Goal: Task Accomplishment & Management: Use online tool/utility

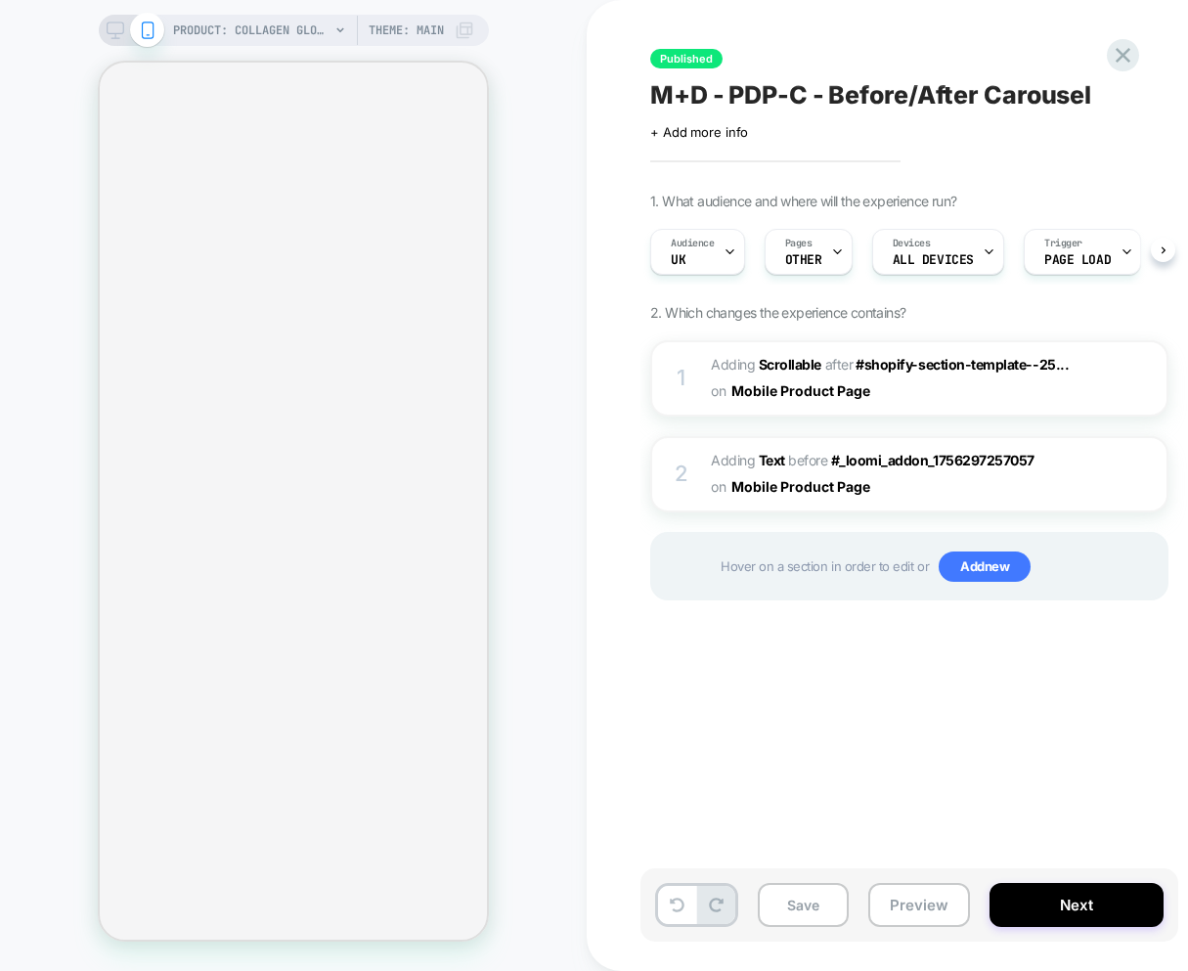
scroll to position [0, 1]
click at [979, 401] on span "#_loomi_addon_1756297257057 Adding Scrollable AFTER #shopify-section-template--…" at bounding box center [897, 378] width 373 height 53
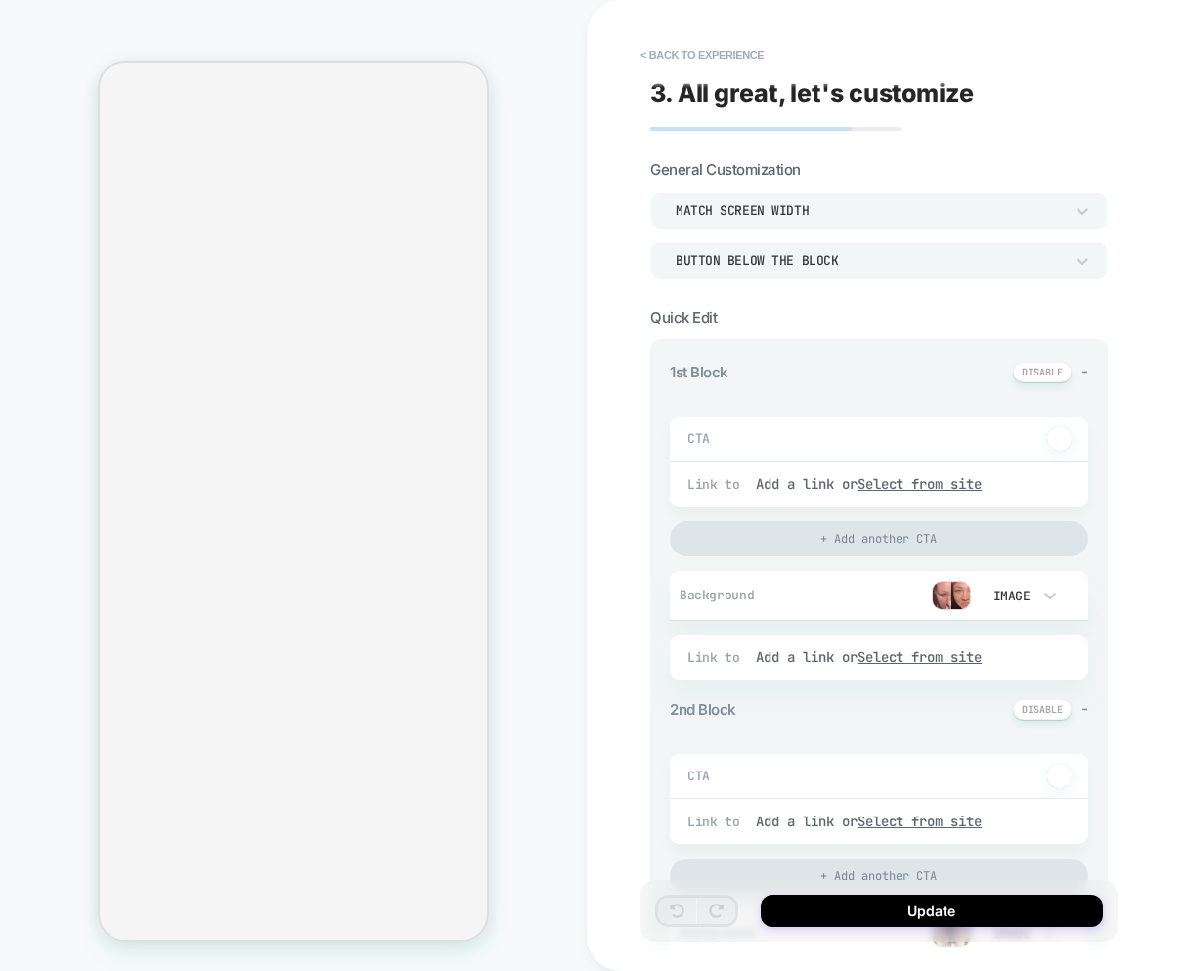
click at [952, 596] on img at bounding box center [951, 595] width 39 height 29
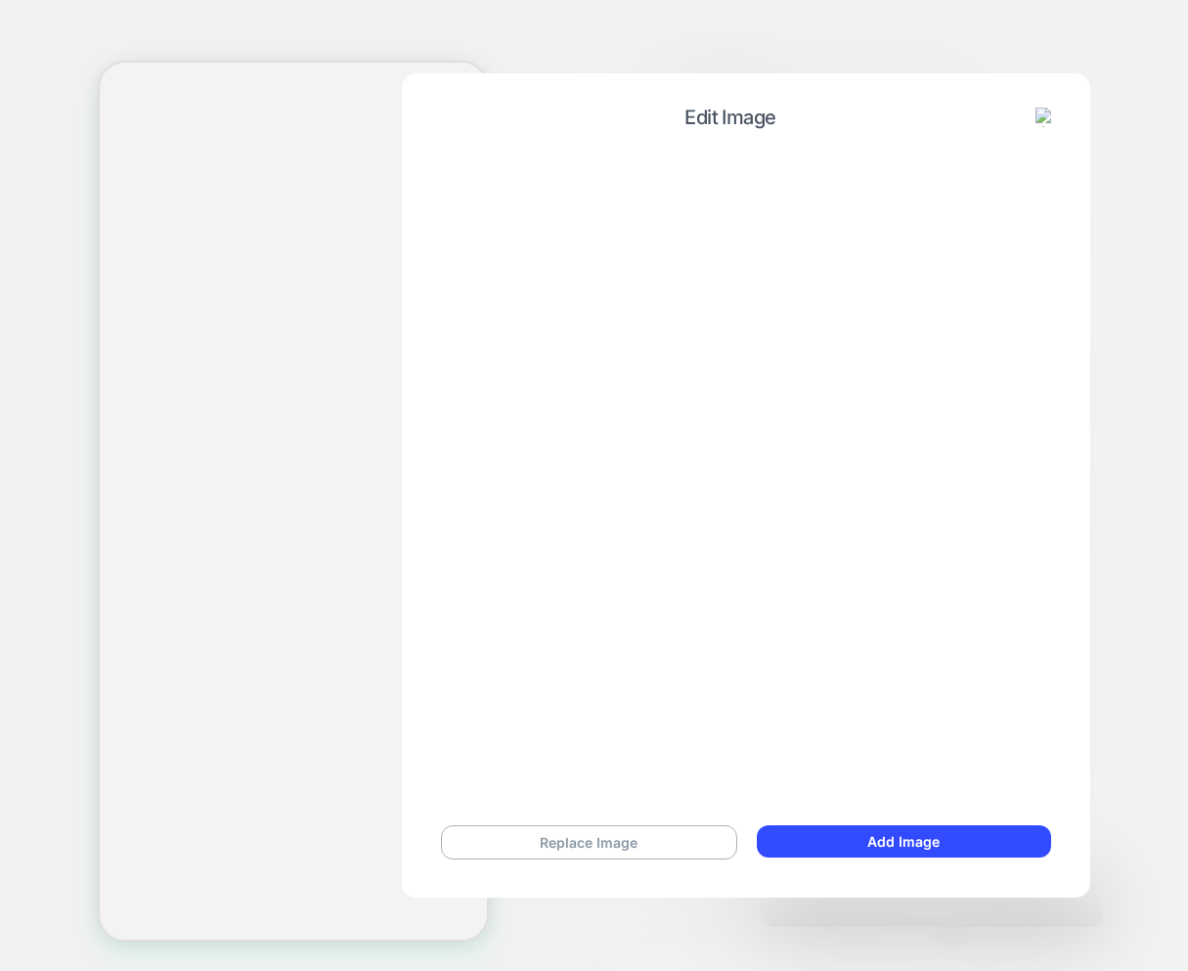
click at [1049, 120] on img at bounding box center [1046, 118] width 20 height 20
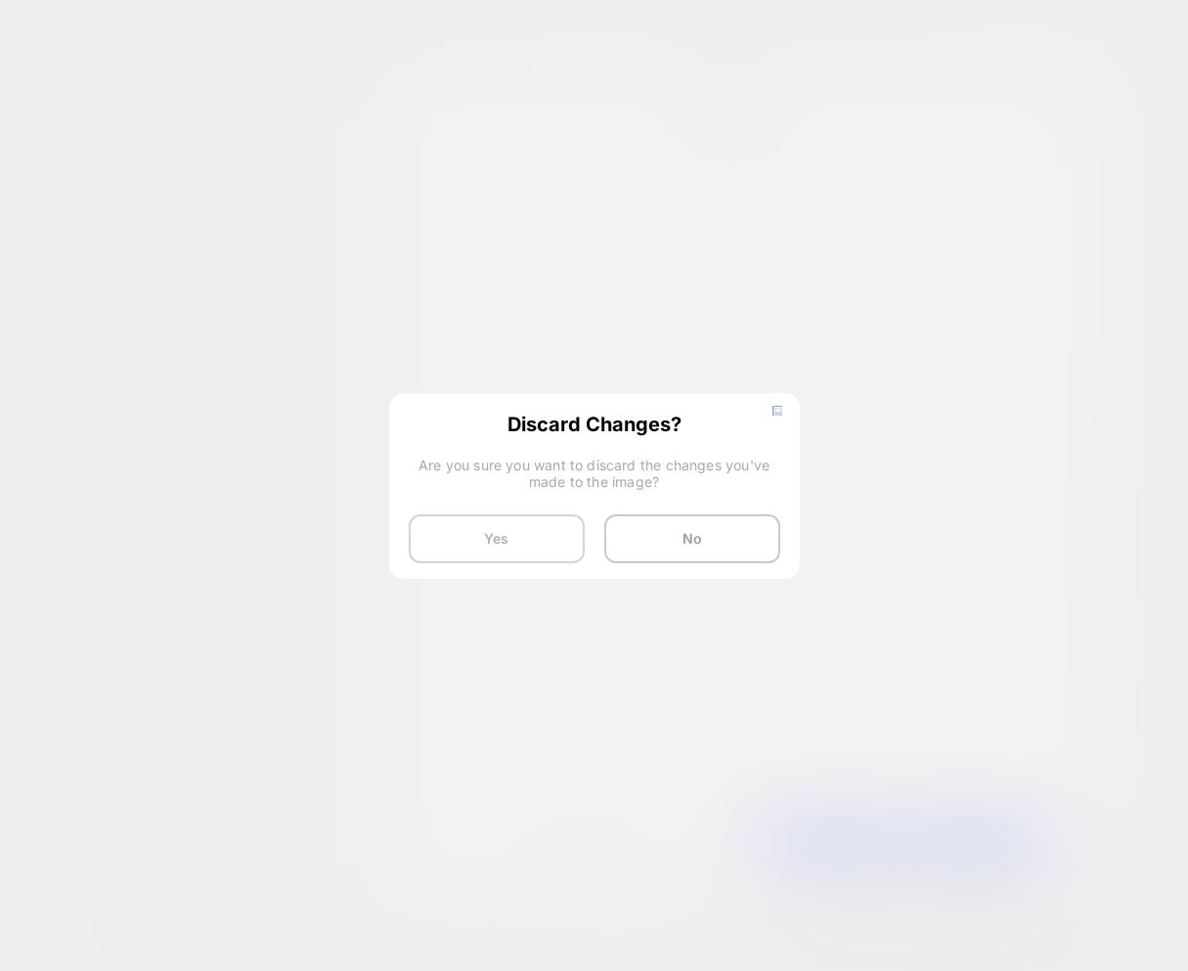
click at [524, 532] on button "Yes" at bounding box center [497, 538] width 176 height 49
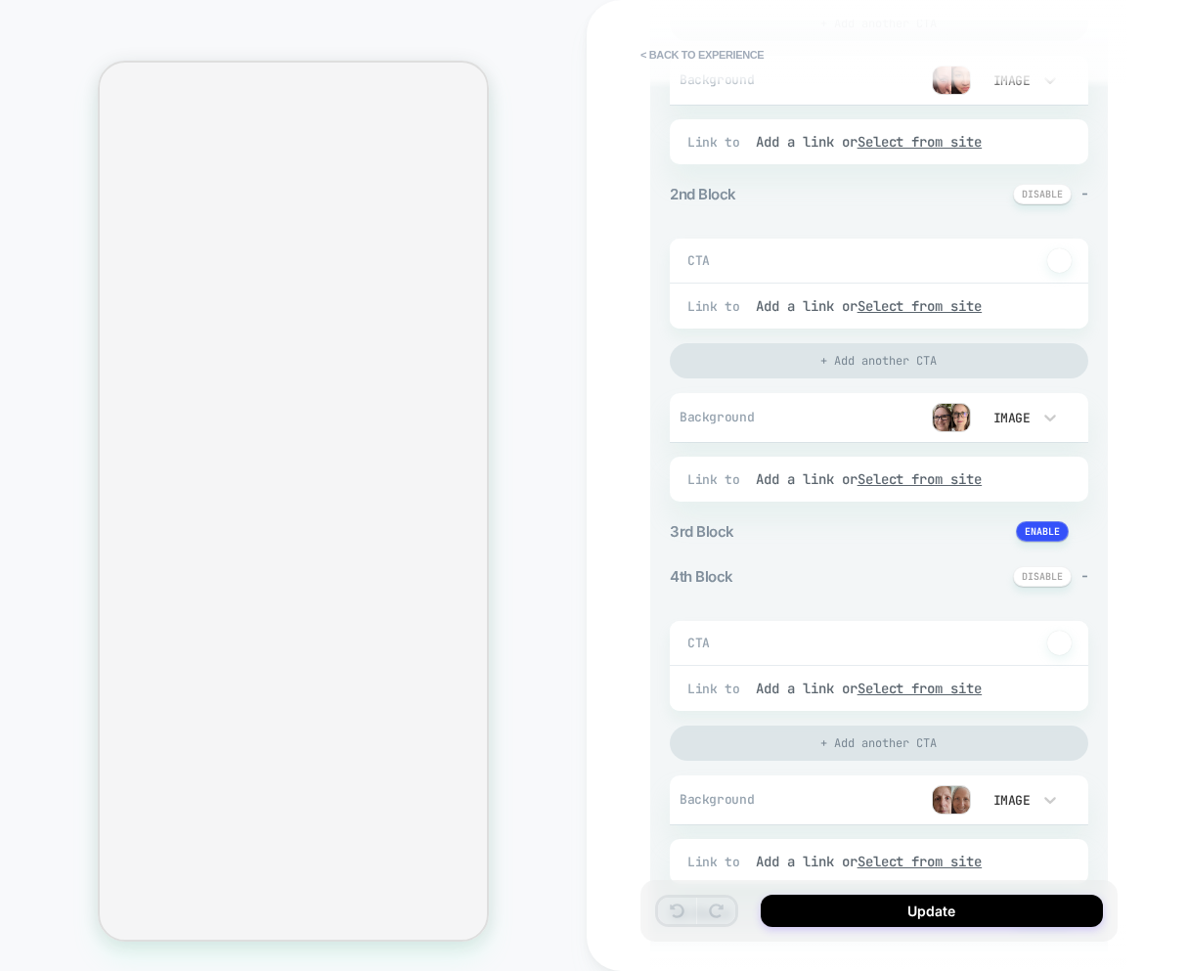
scroll to position [532, 0]
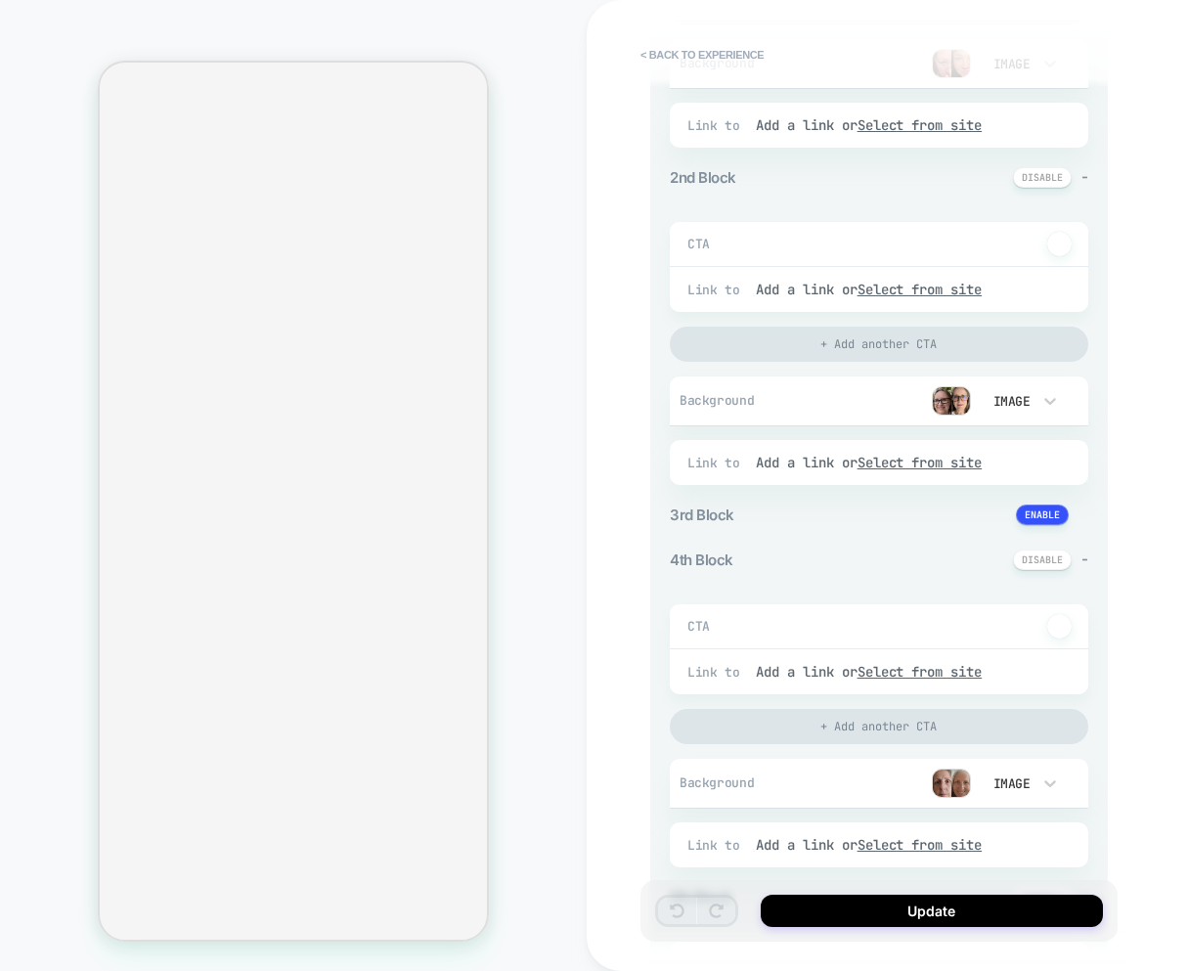
click at [953, 401] on img at bounding box center [951, 400] width 39 height 29
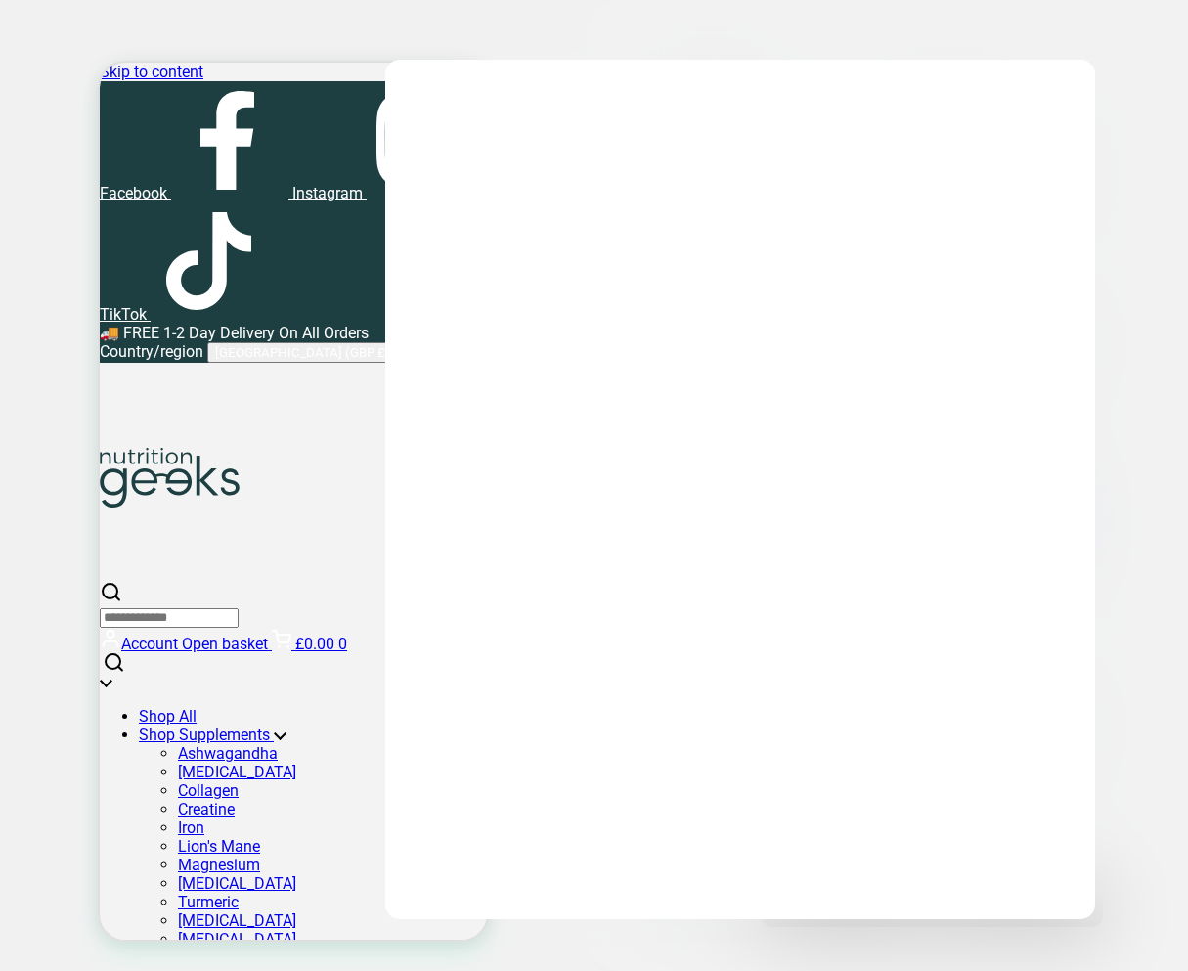
scroll to position [1425, 0]
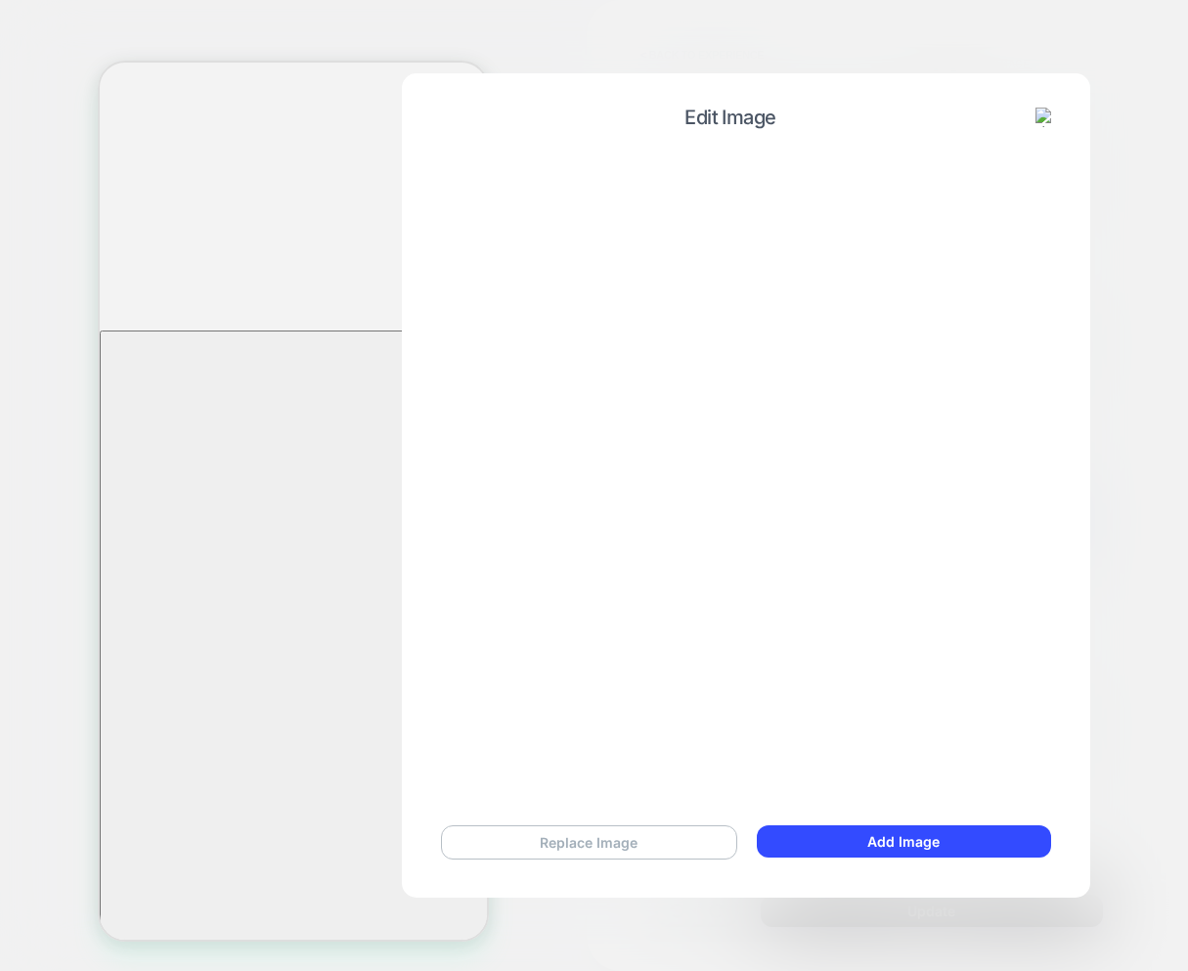
click at [589, 837] on button "Replace Image" at bounding box center [589, 842] width 296 height 34
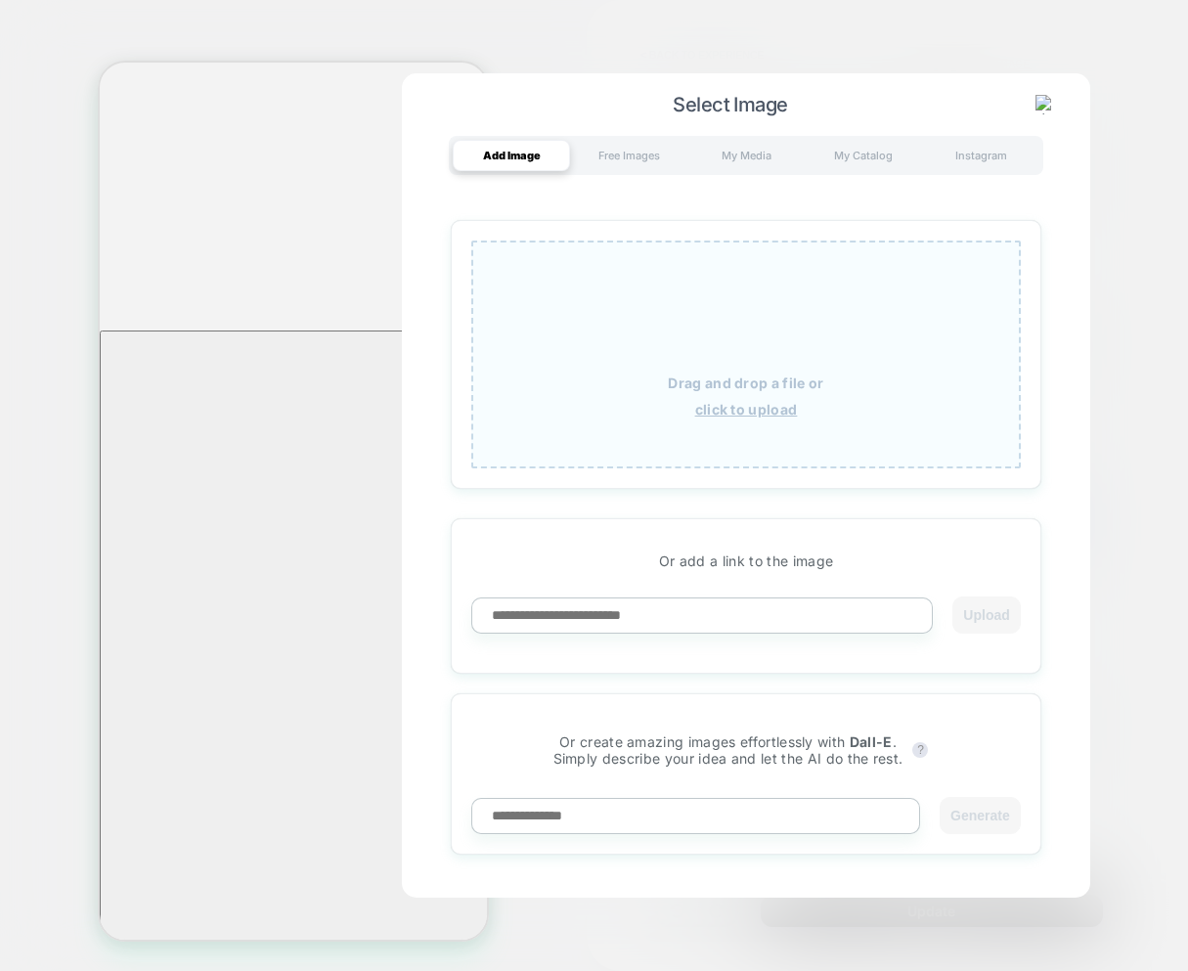
click at [761, 407] on u "click to upload" at bounding box center [746, 409] width 103 height 17
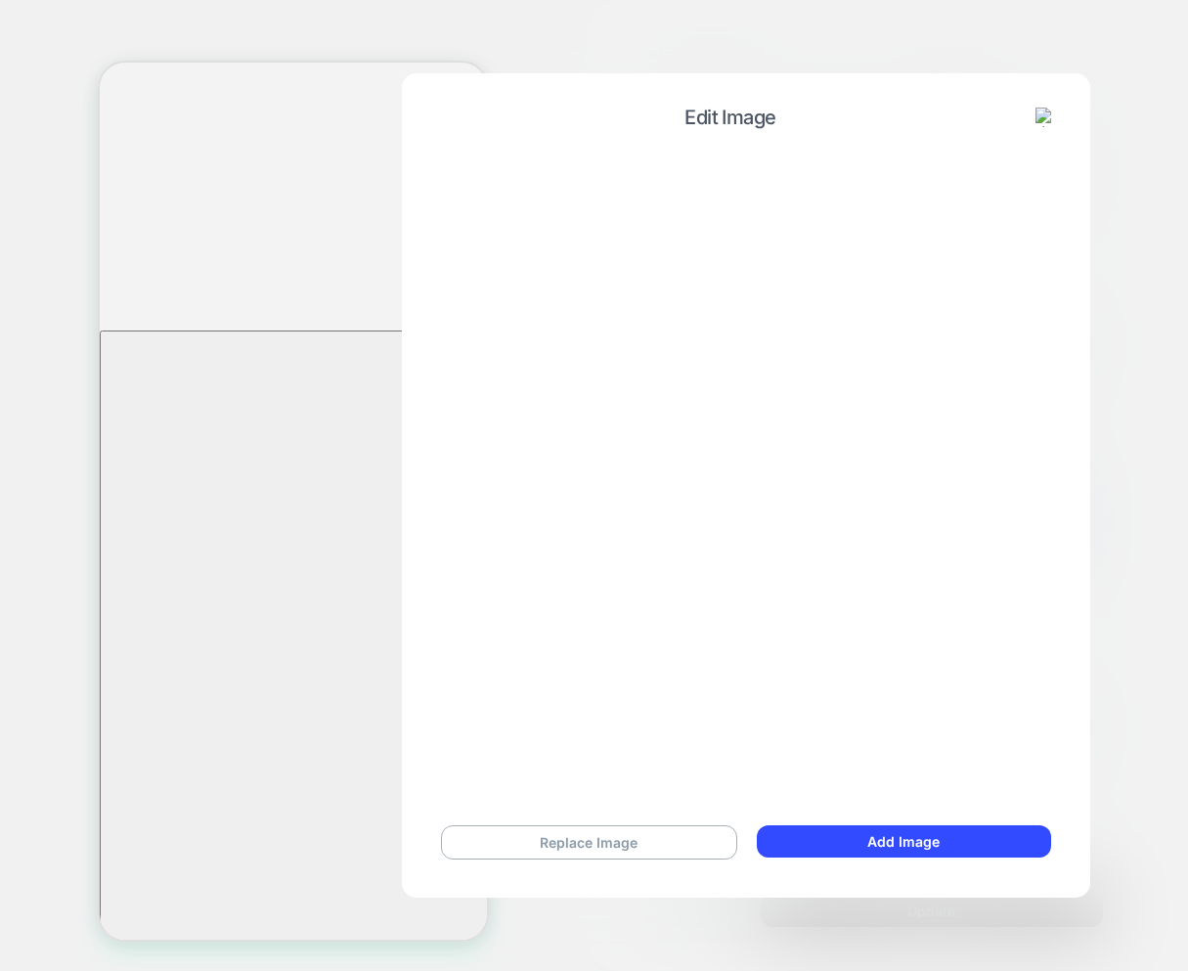
click at [880, 820] on div "Replace Image Add Image" at bounding box center [745, 842] width 649 height 73
type textarea "*"
click at [880, 832] on button "Add Image" at bounding box center [904, 841] width 294 height 32
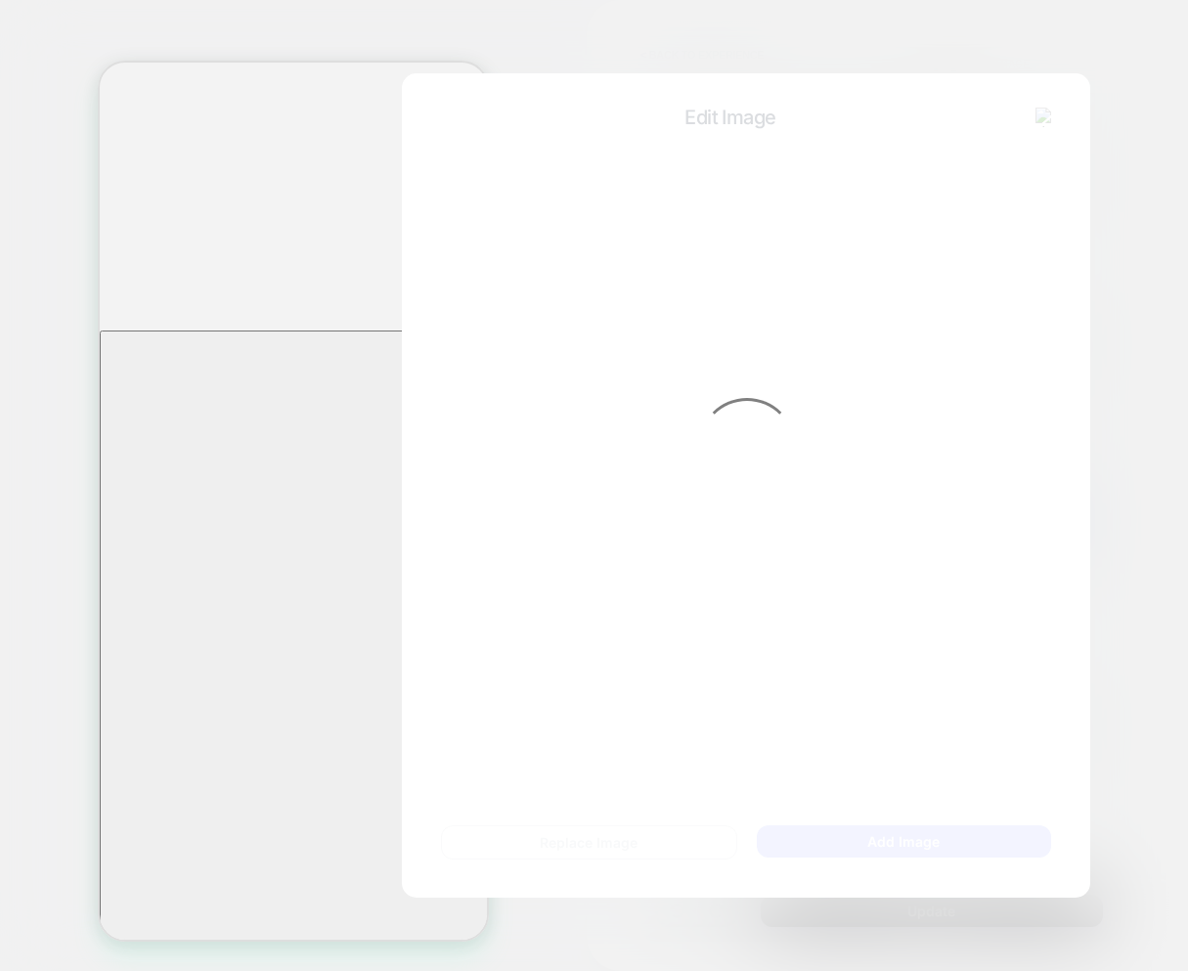
scroll to position [2000, 0]
select select "**********"
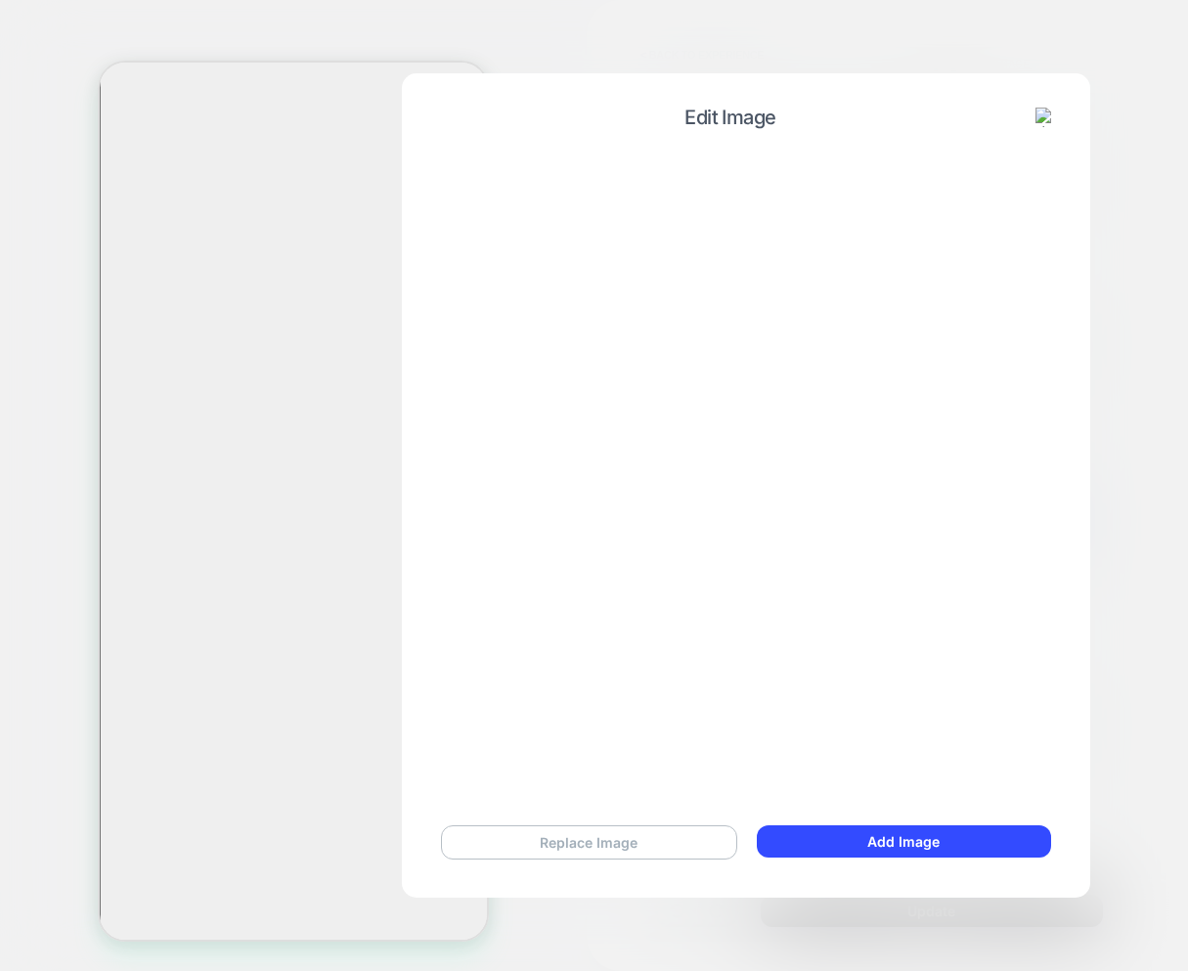
click at [587, 856] on button "Replace Image" at bounding box center [589, 842] width 296 height 34
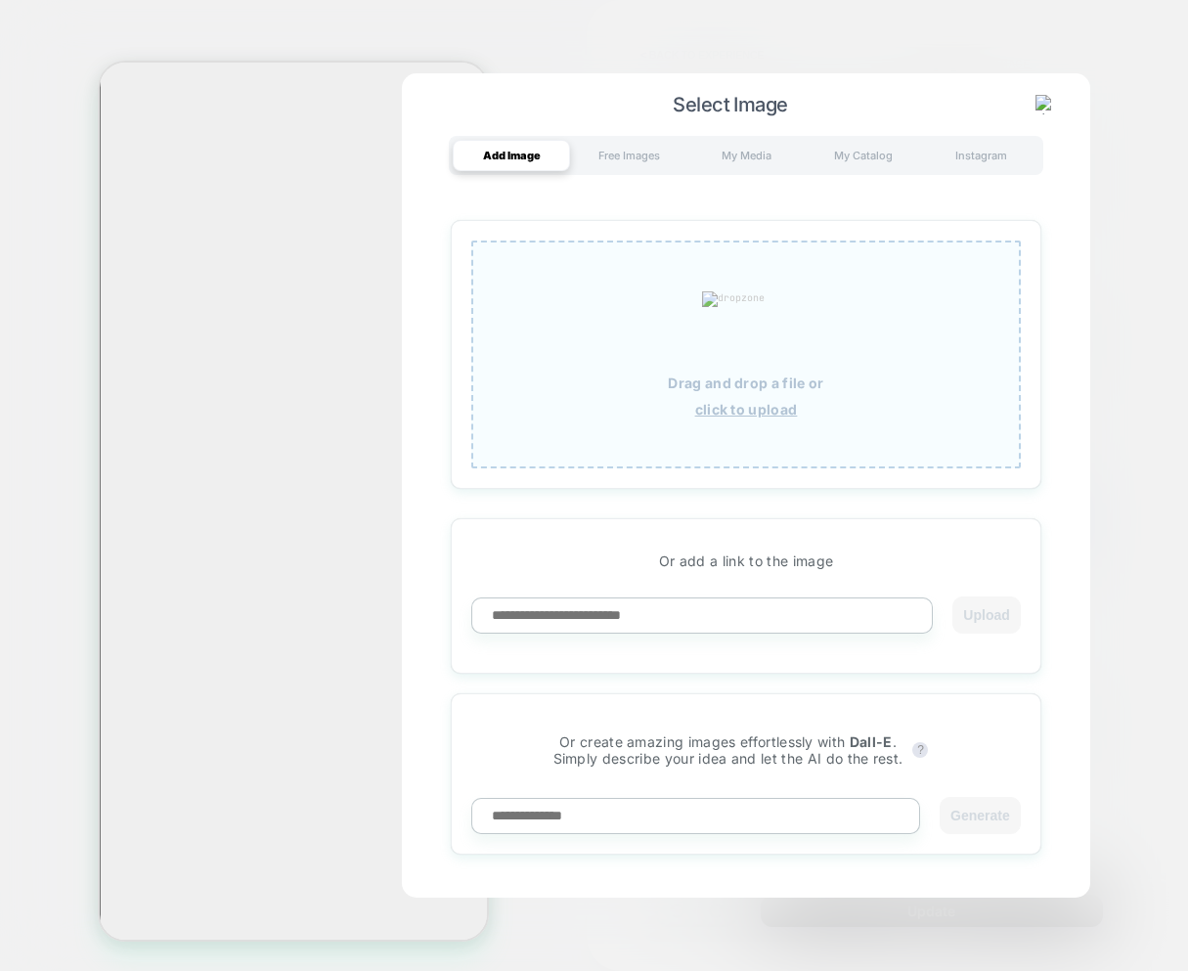
click at [730, 442] on div "Drag and drop a file or click to upload" at bounding box center [746, 355] width 550 height 228
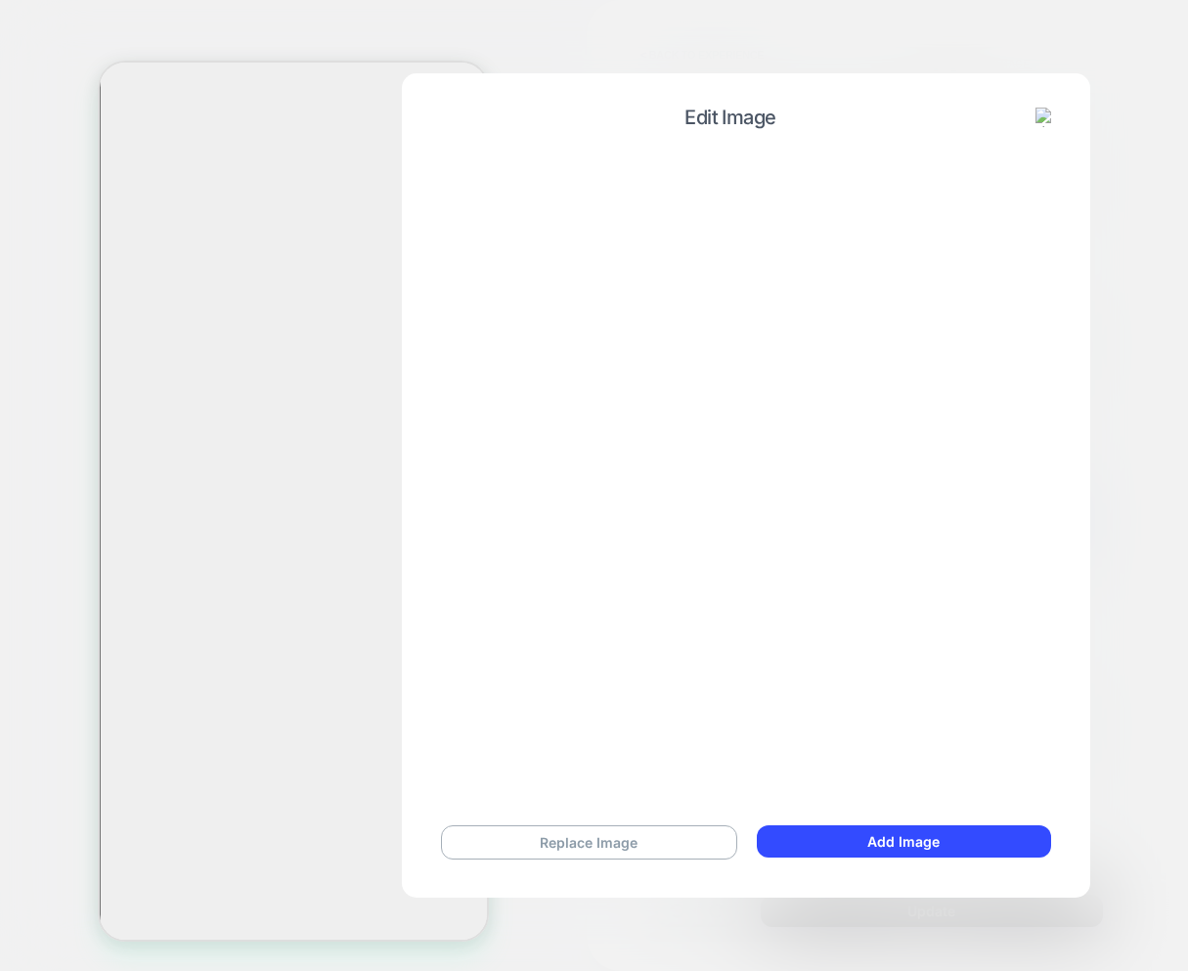
click at [1047, 112] on img at bounding box center [1046, 118] width 20 height 20
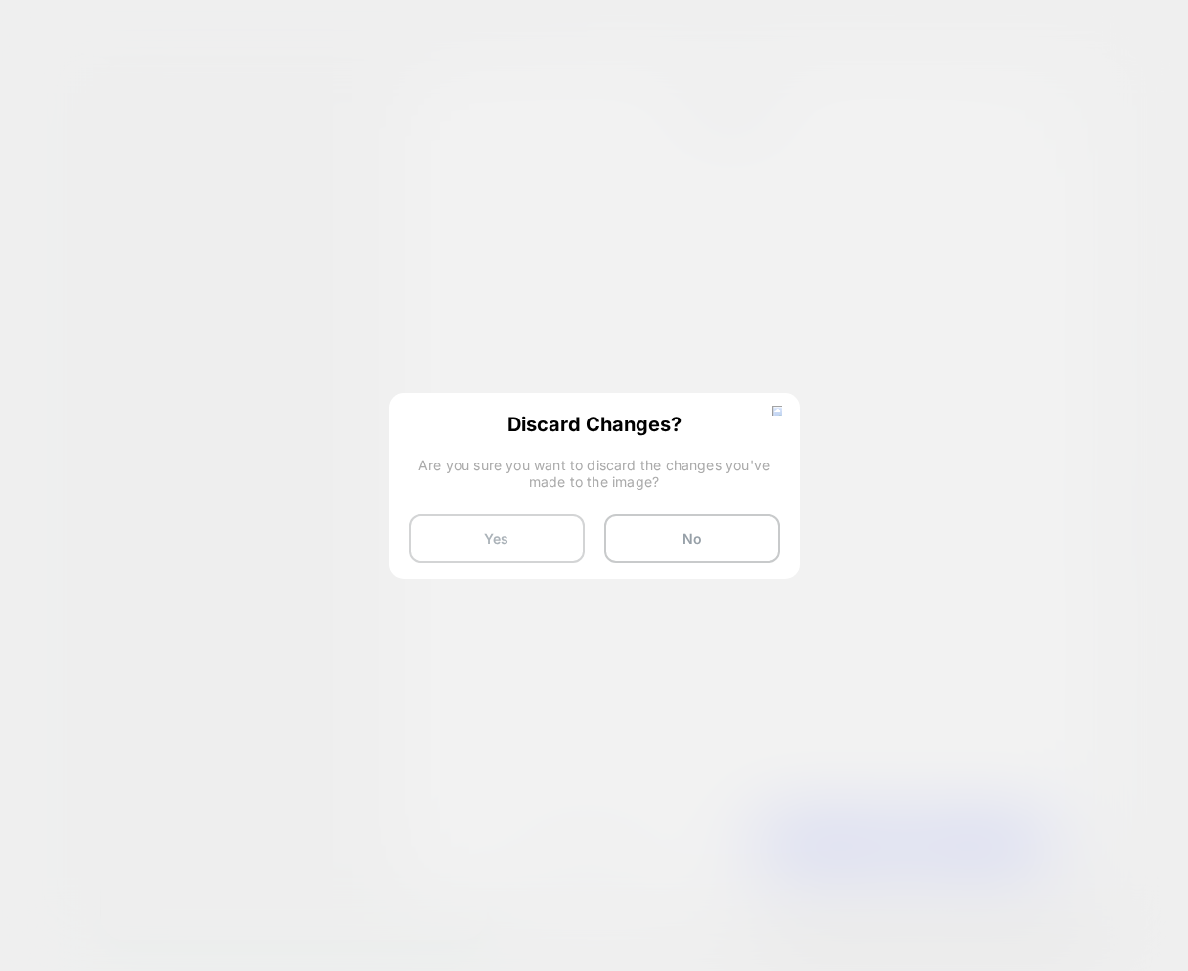
click at [497, 550] on button "Yes" at bounding box center [497, 538] width 176 height 49
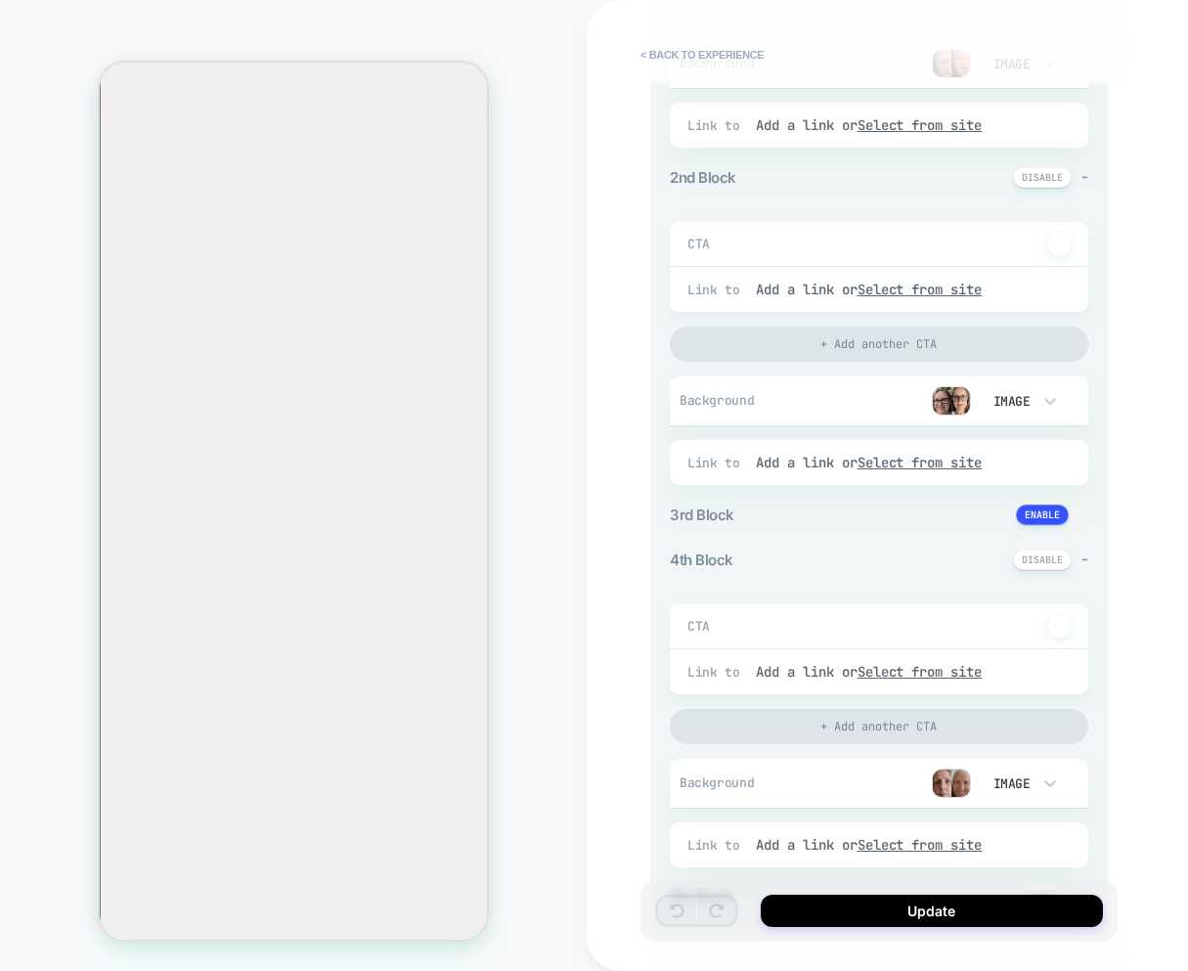
click at [945, 397] on img at bounding box center [951, 400] width 39 height 29
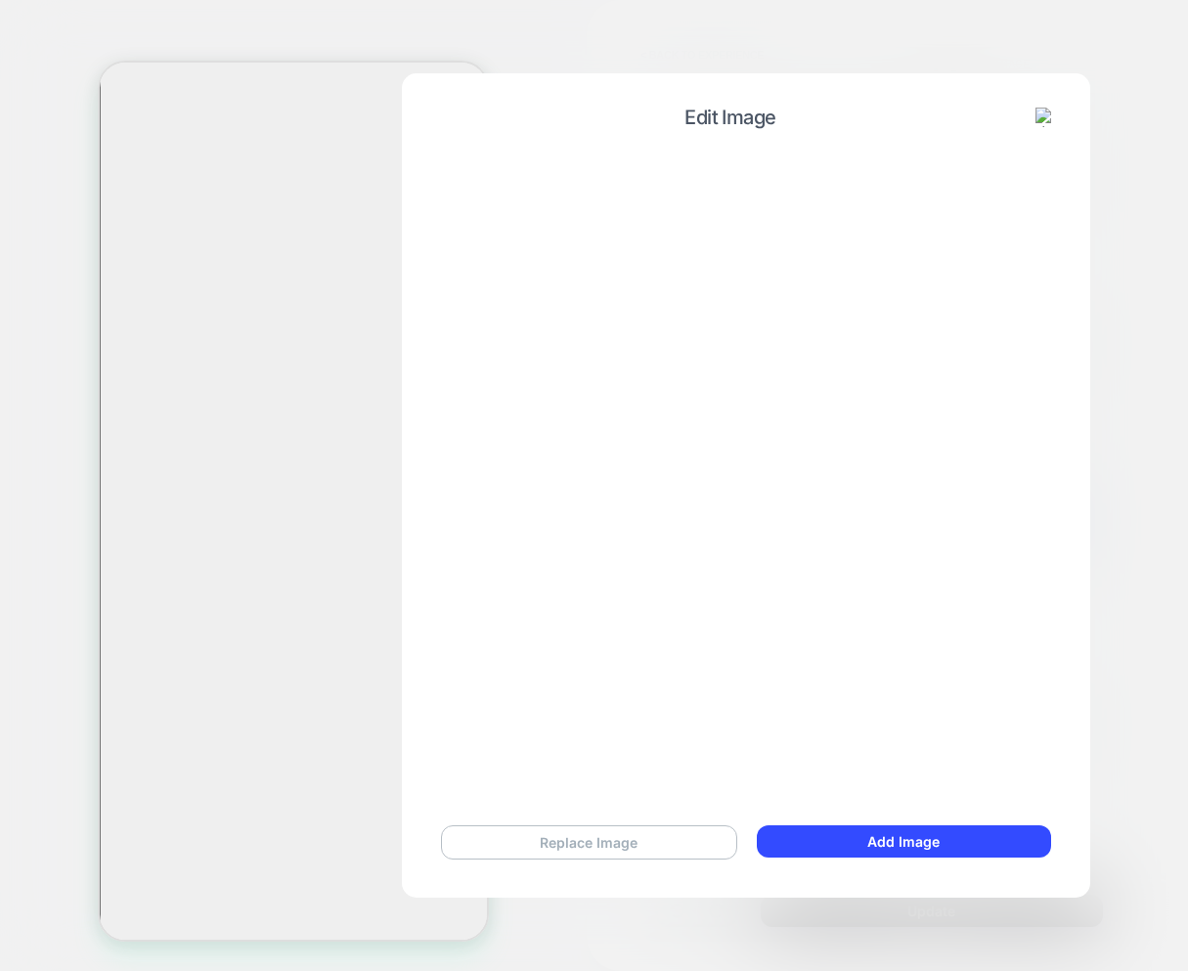
click at [669, 831] on button "Replace Image" at bounding box center [589, 842] width 296 height 34
type textarea "*"
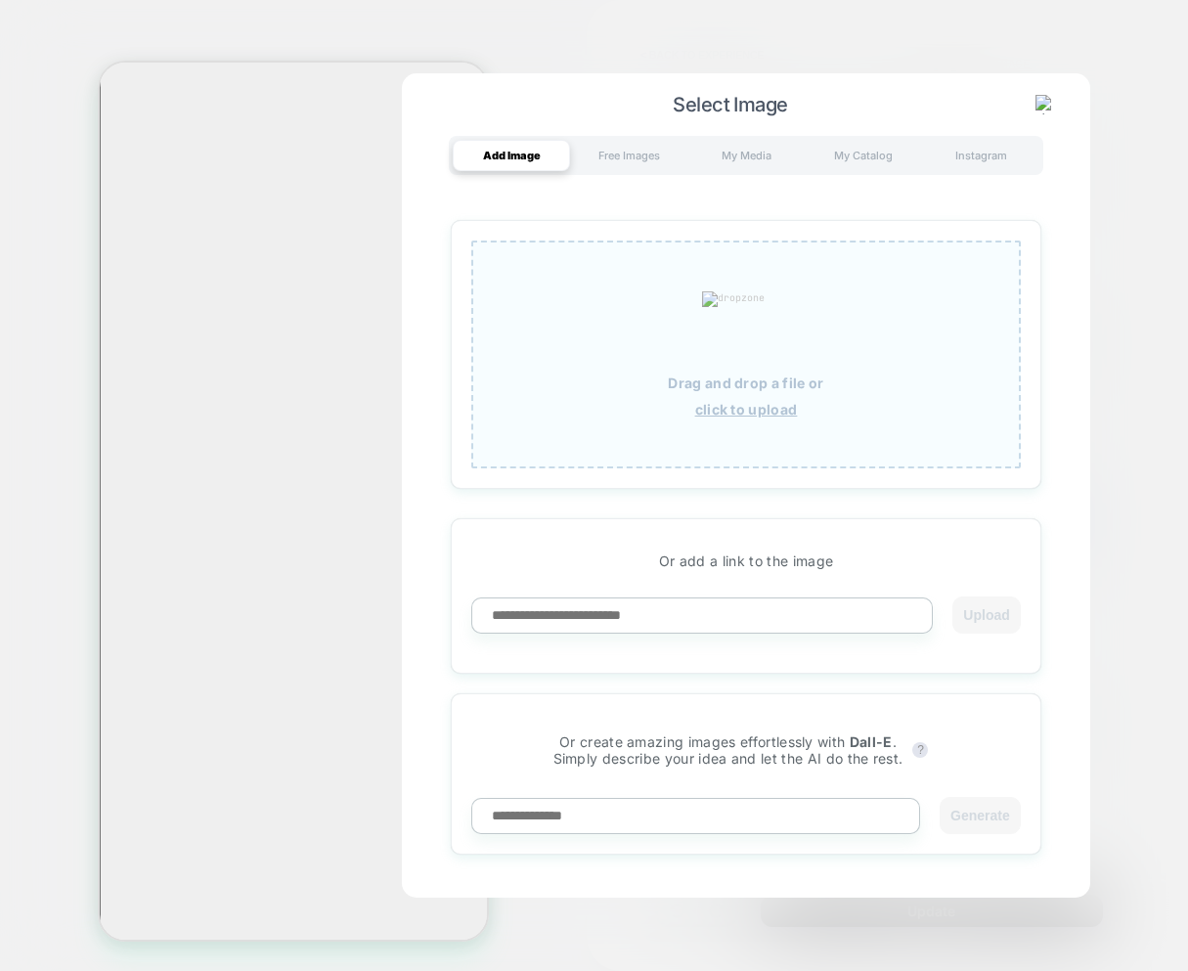
click at [763, 388] on p "Drag and drop a file or" at bounding box center [745, 383] width 155 height 17
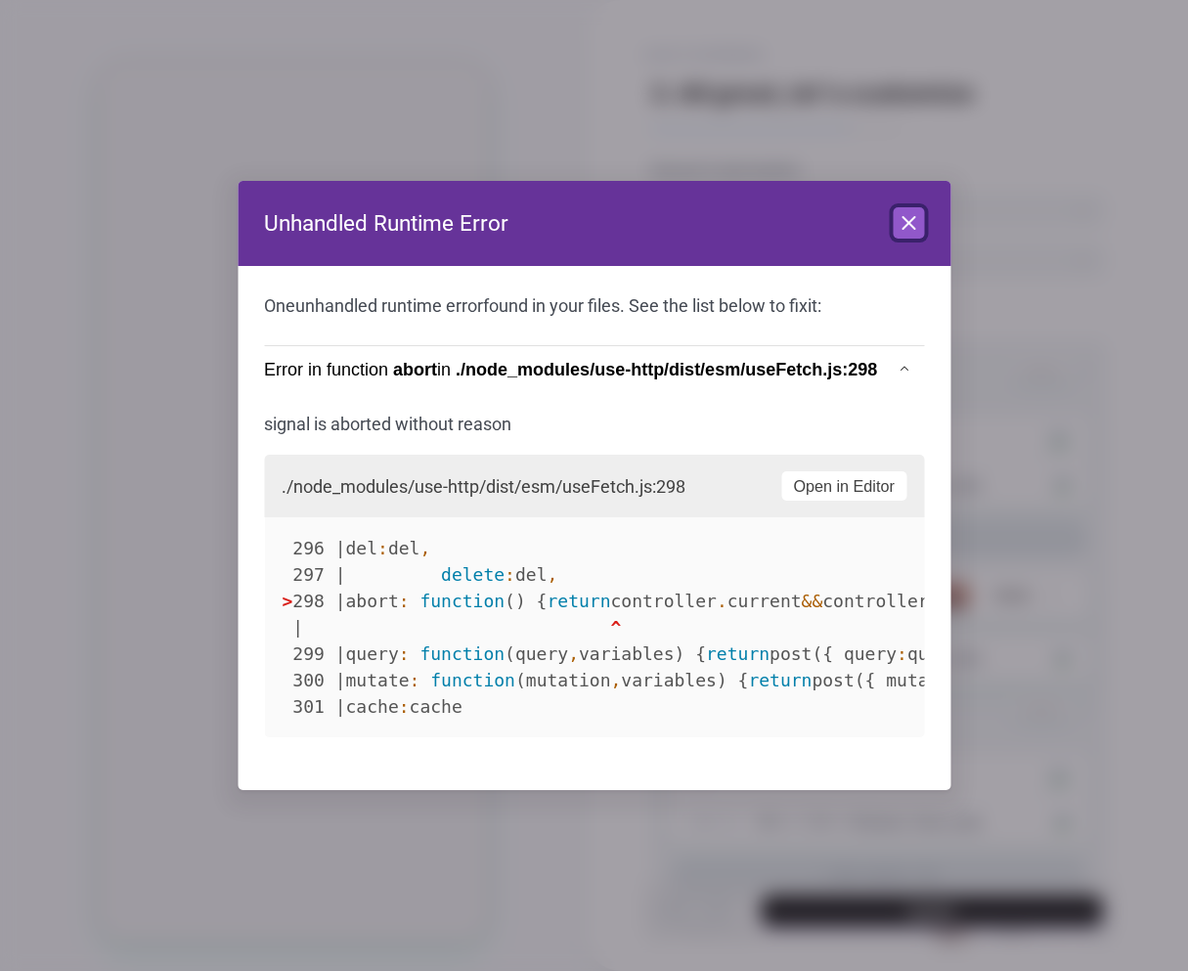
click at [898, 224] on icon at bounding box center [908, 222] width 23 height 23
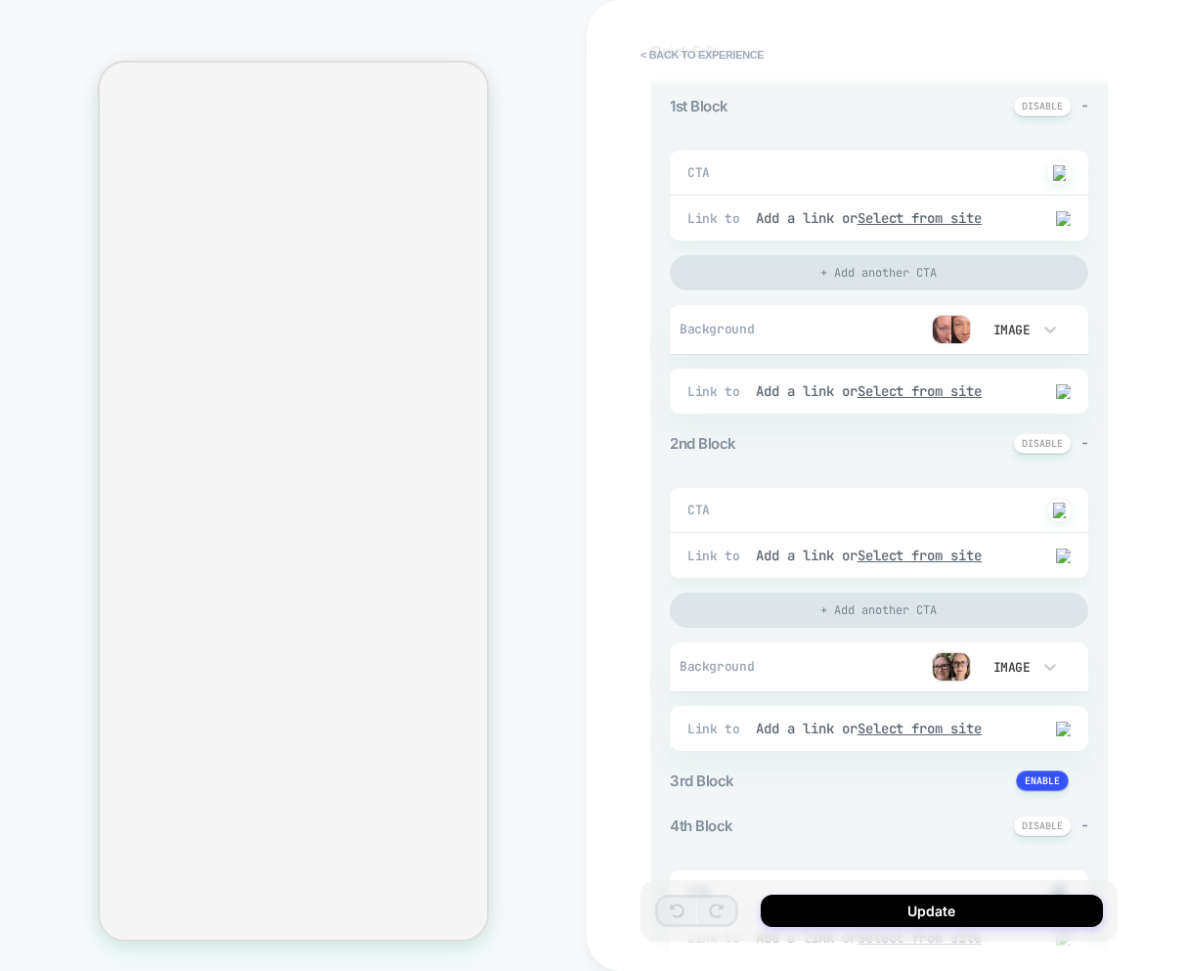
scroll to position [285, 0]
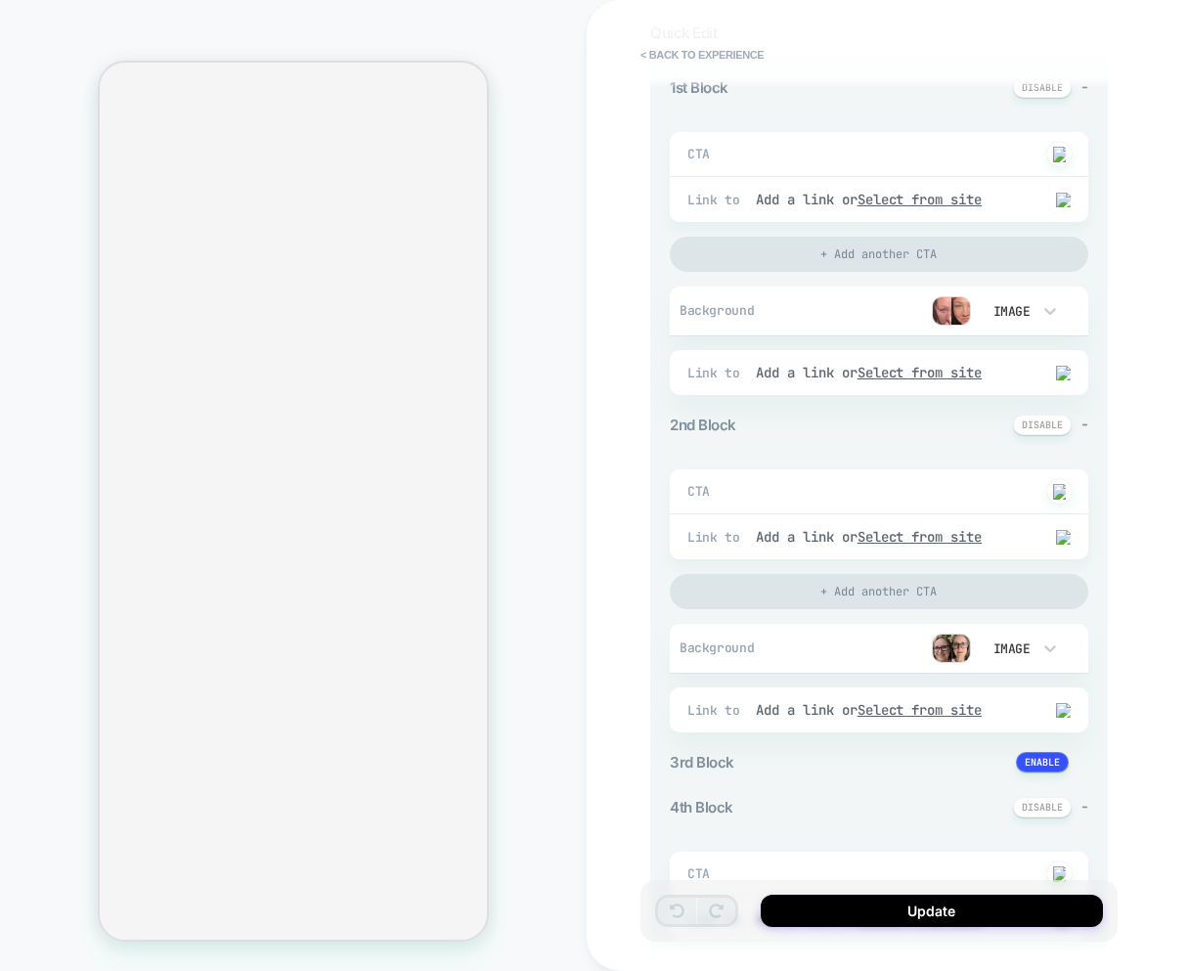
click at [946, 651] on img at bounding box center [951, 648] width 39 height 29
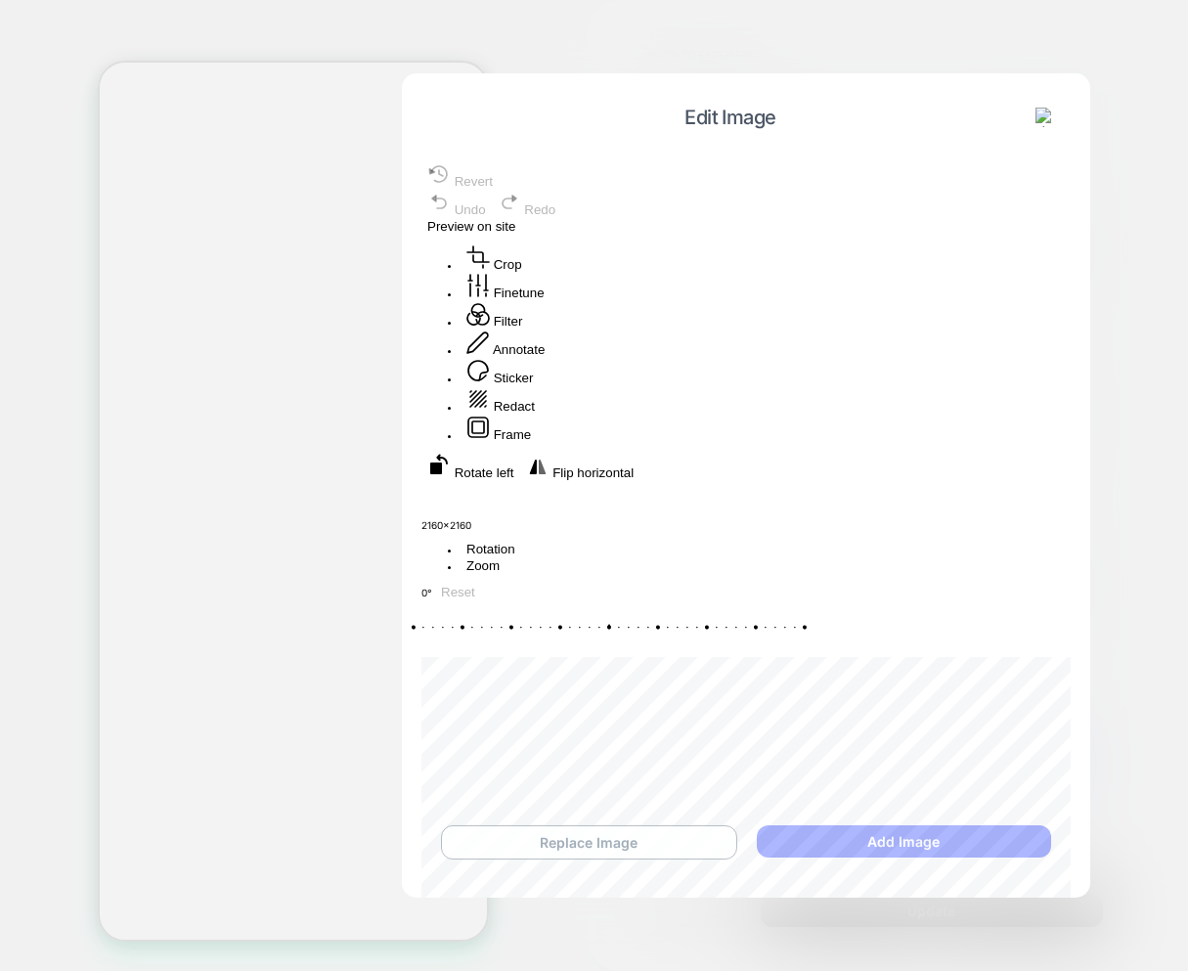
click at [586, 841] on button "Replace Image" at bounding box center [589, 842] width 296 height 34
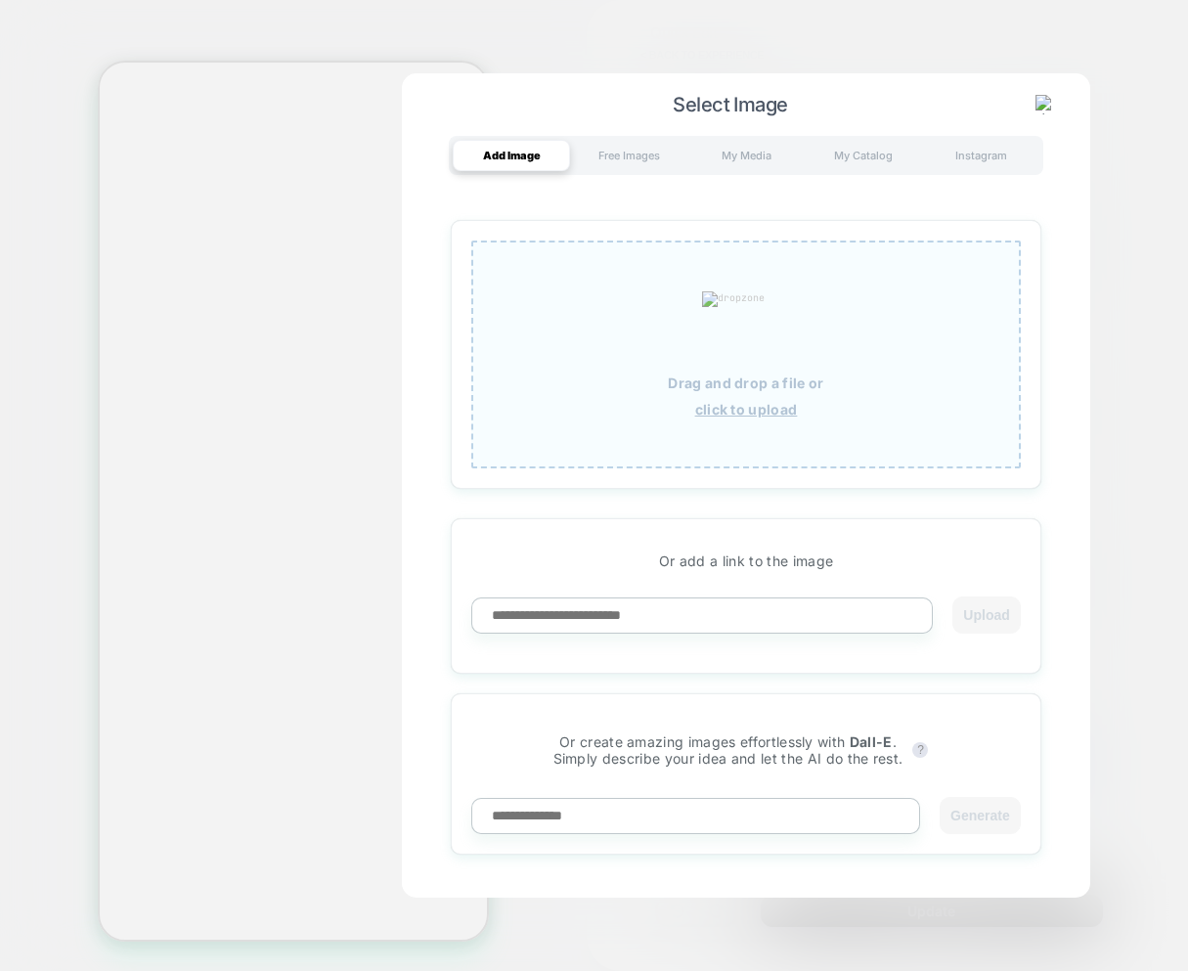
click at [707, 385] on p "Drag and drop a file or" at bounding box center [745, 383] width 155 height 17
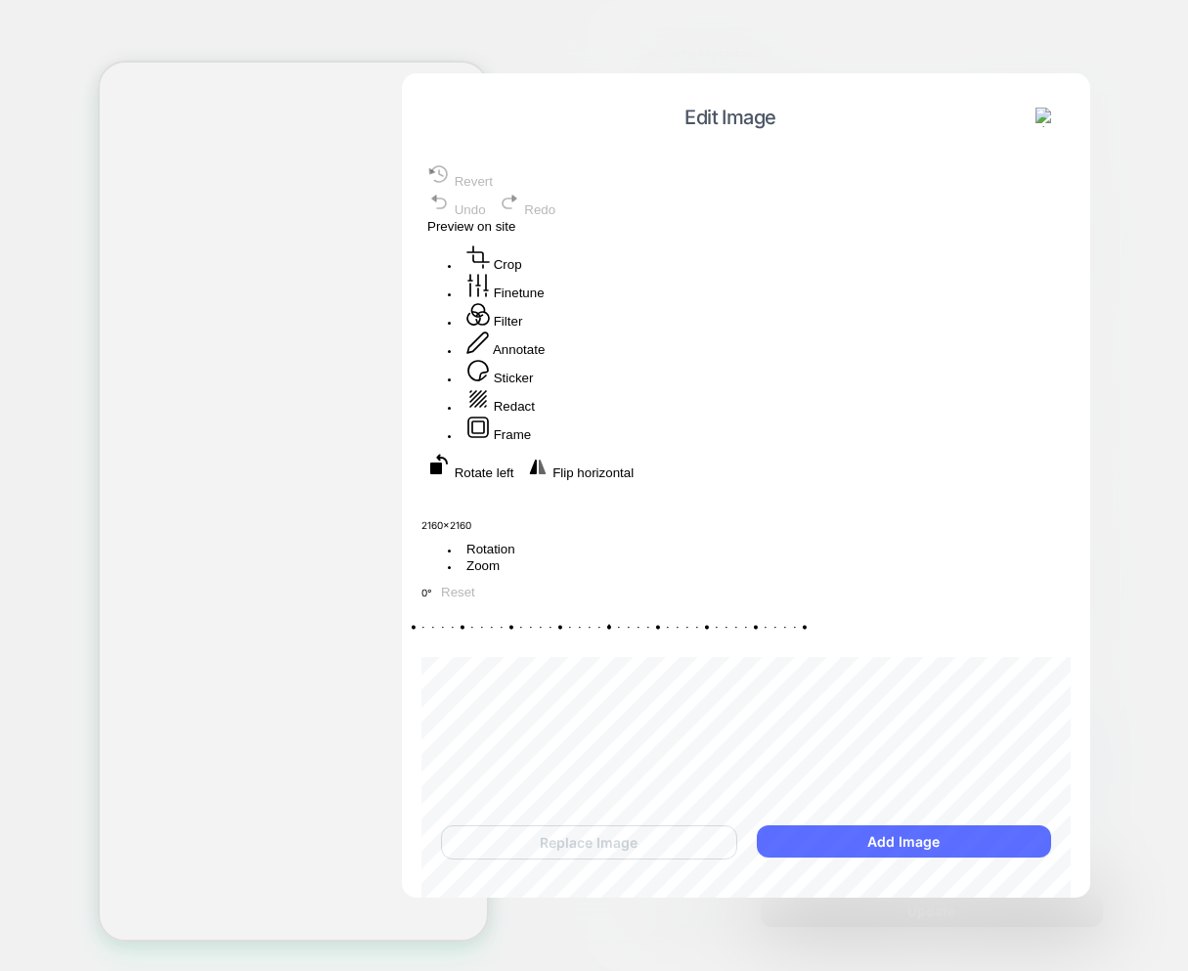
click at [907, 836] on button "Add Image" at bounding box center [904, 841] width 294 height 32
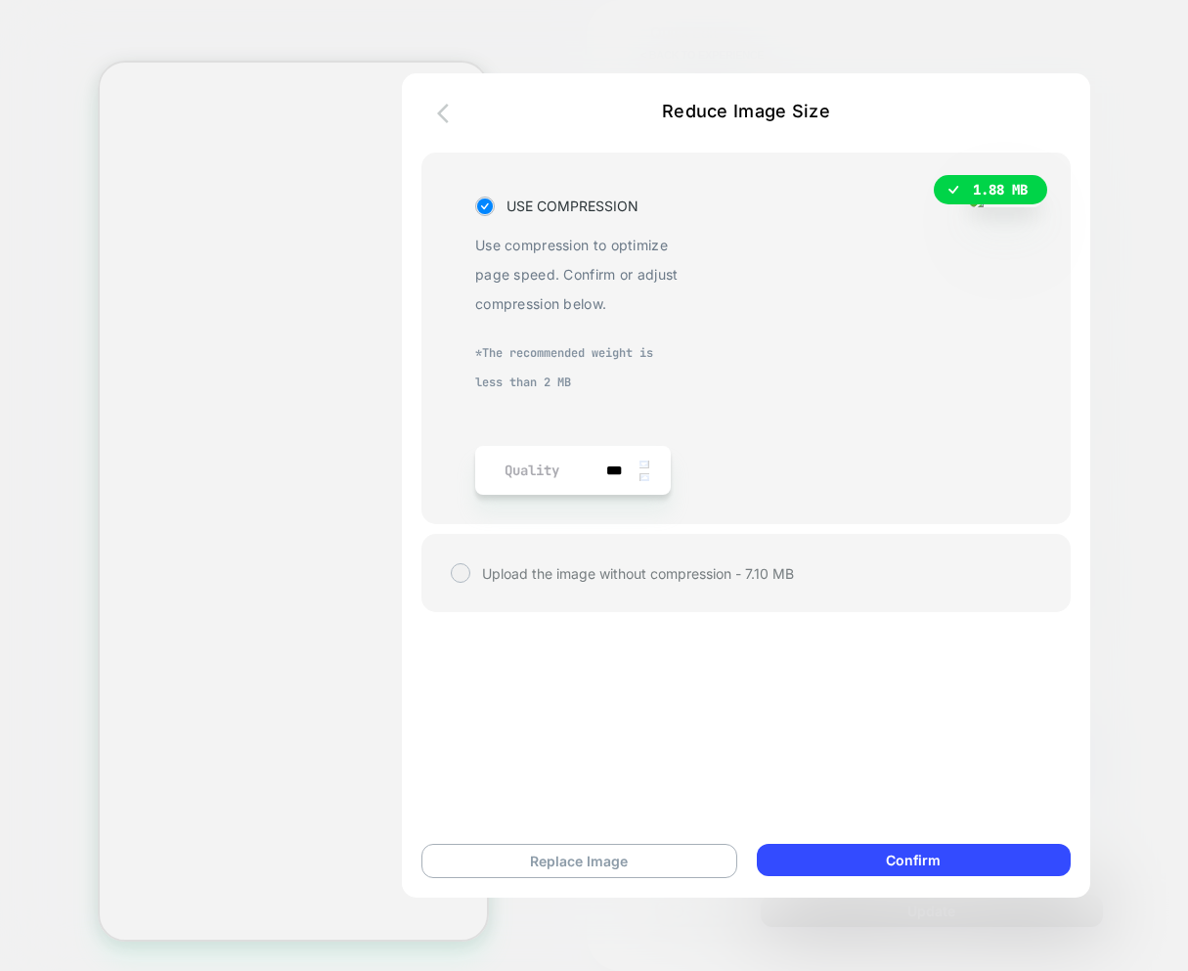
click at [437, 112] on icon "button" at bounding box center [443, 114] width 12 height 20
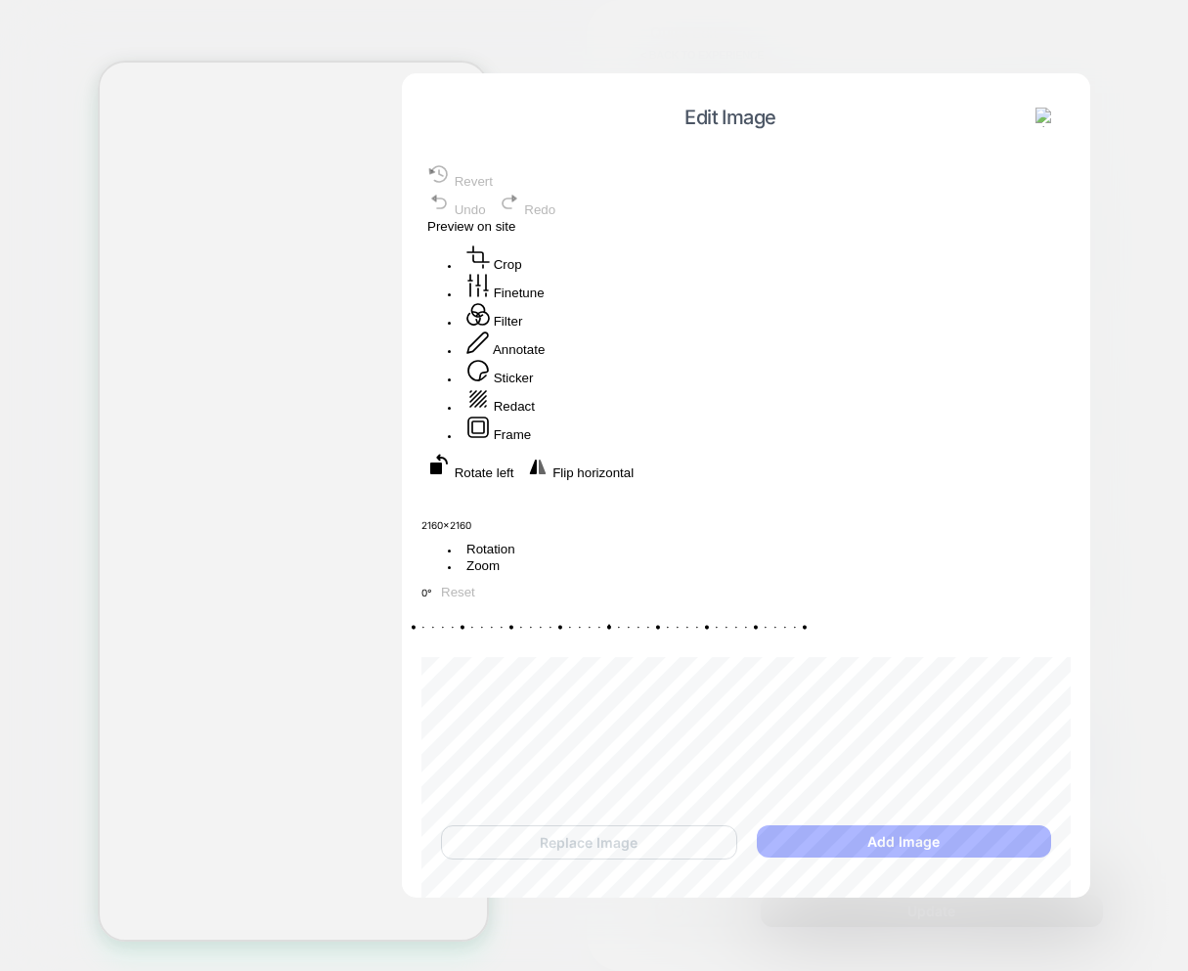
click at [1058, 111] on button at bounding box center [1045, 118] width 31 height 22
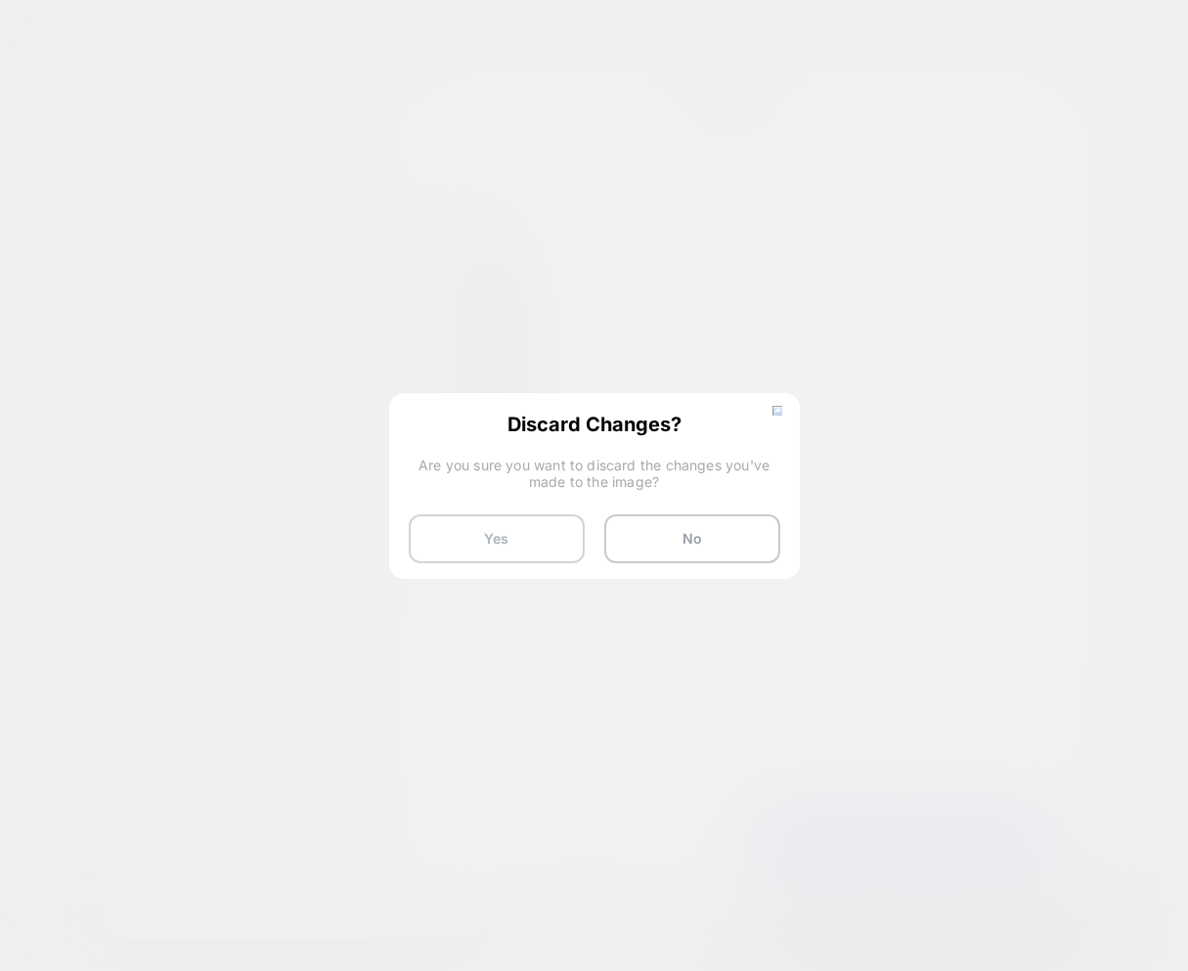
click at [515, 531] on button "Yes" at bounding box center [497, 538] width 176 height 49
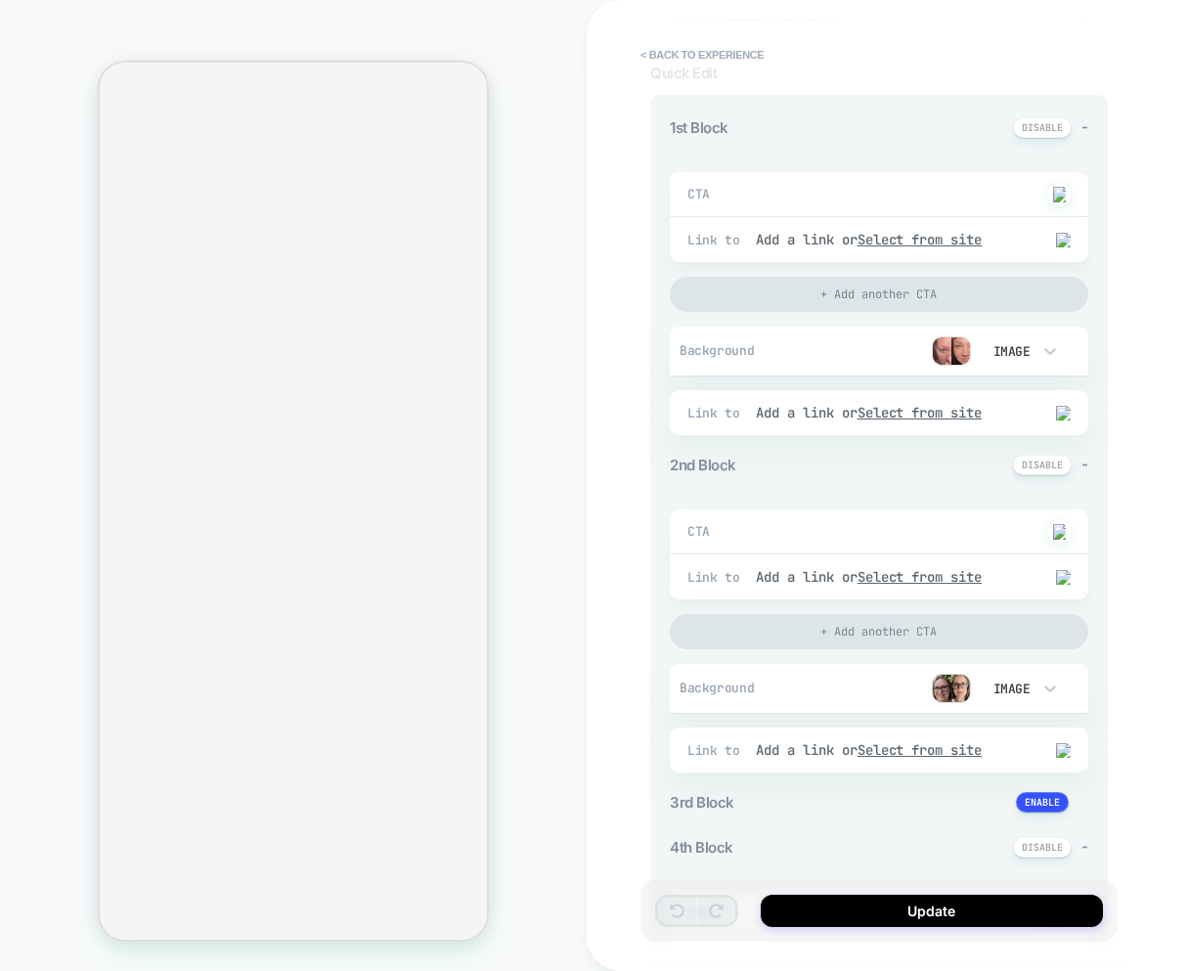
scroll to position [363, 0]
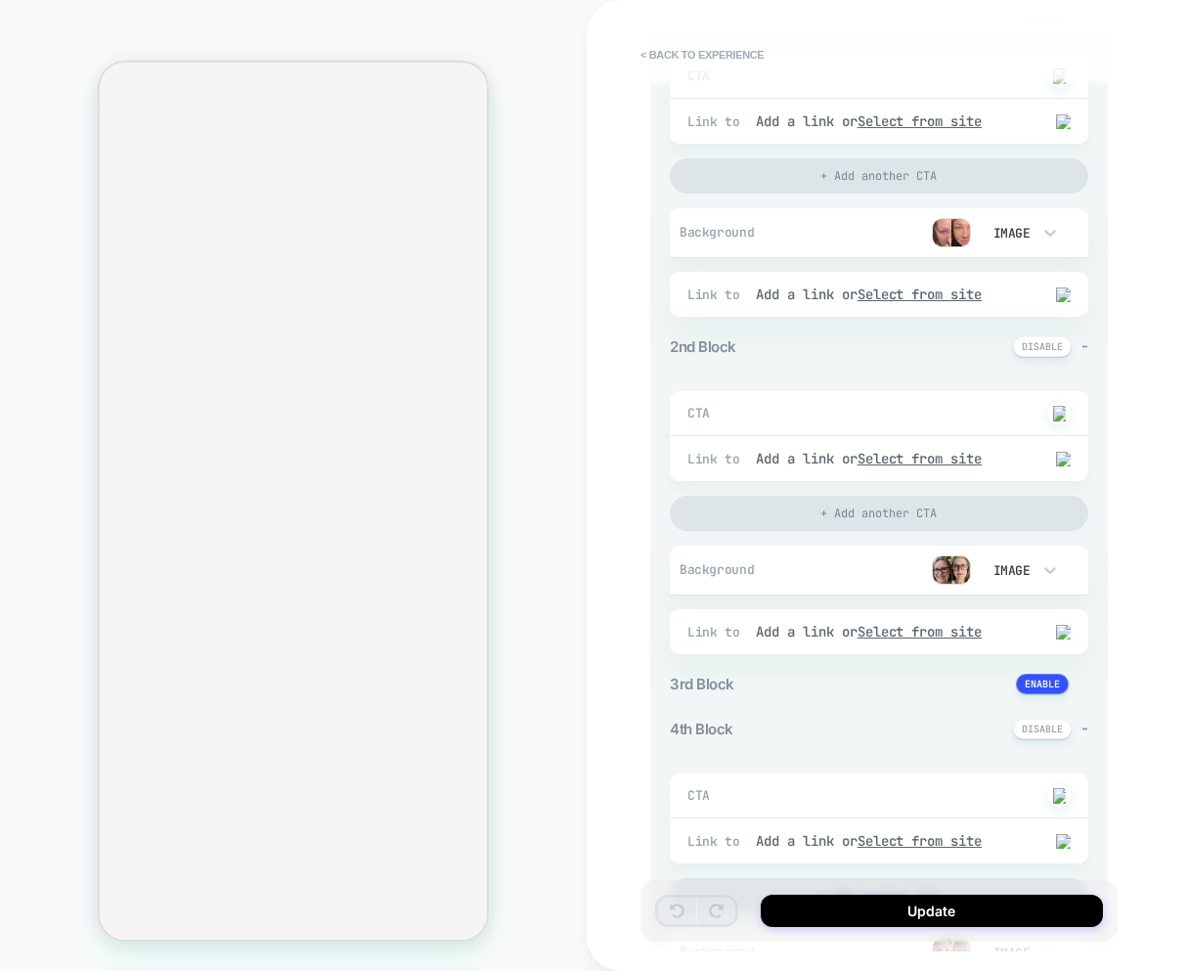
click at [953, 579] on img at bounding box center [951, 569] width 39 height 29
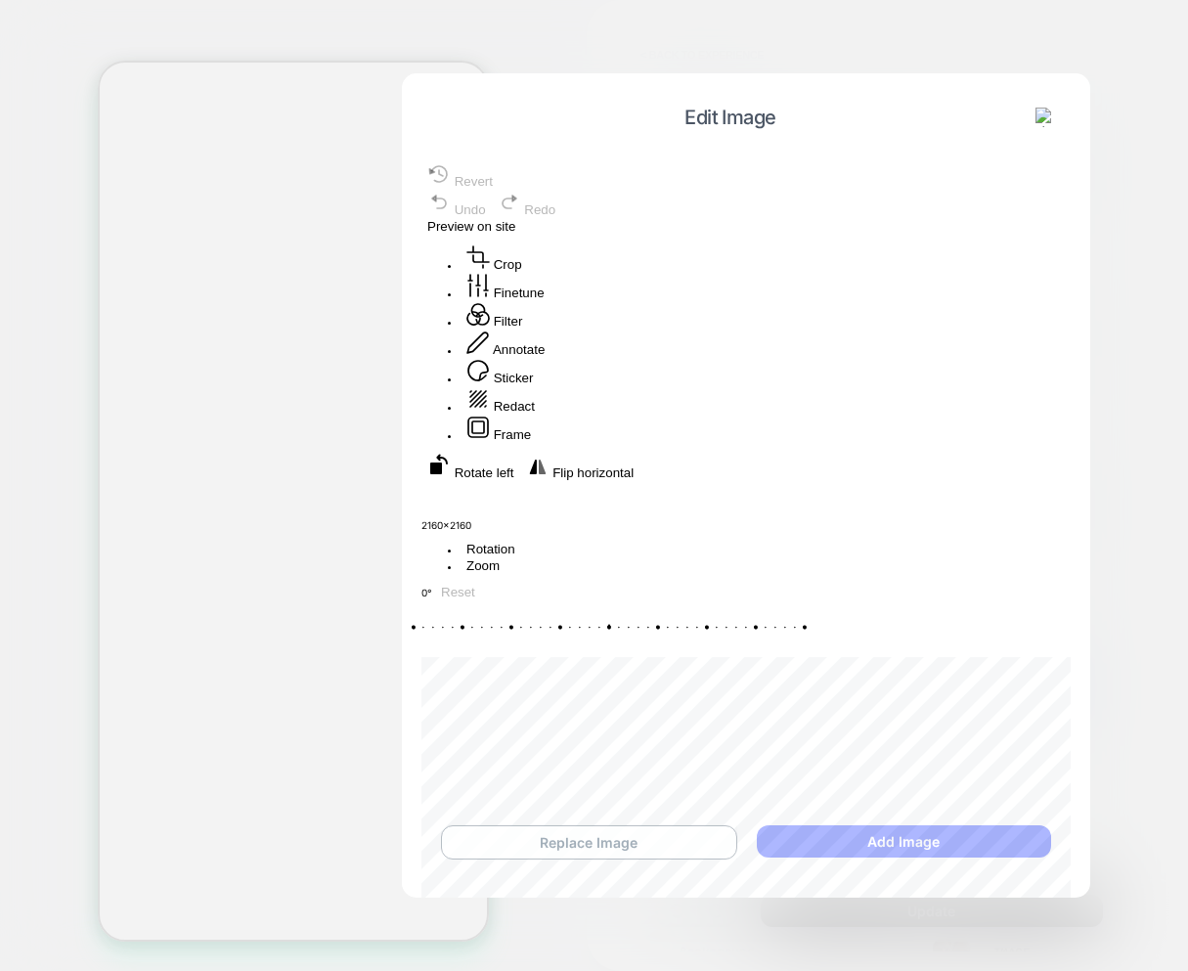
click at [599, 841] on button "Replace Image" at bounding box center [589, 842] width 296 height 34
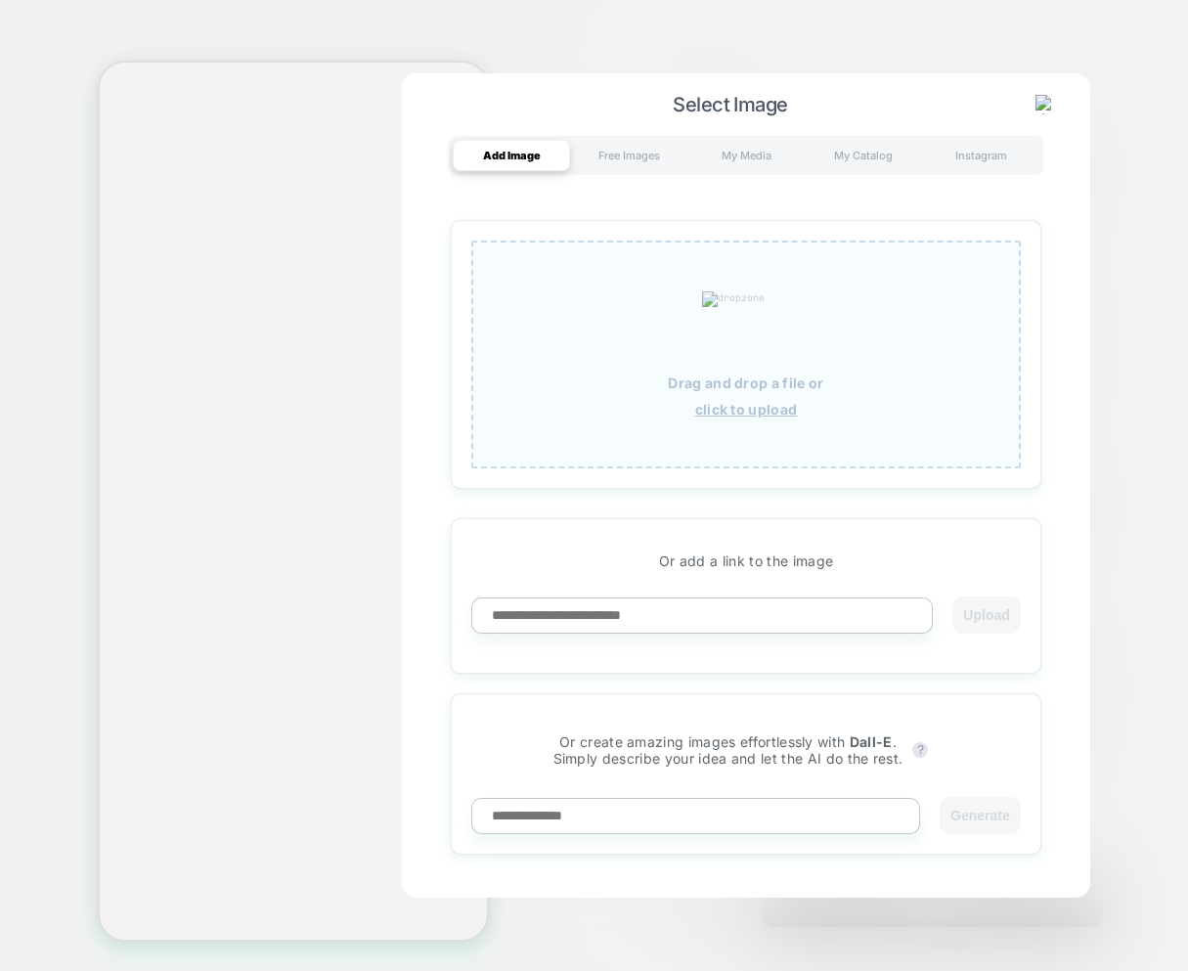
click at [741, 409] on u "click to upload" at bounding box center [746, 409] width 103 height 17
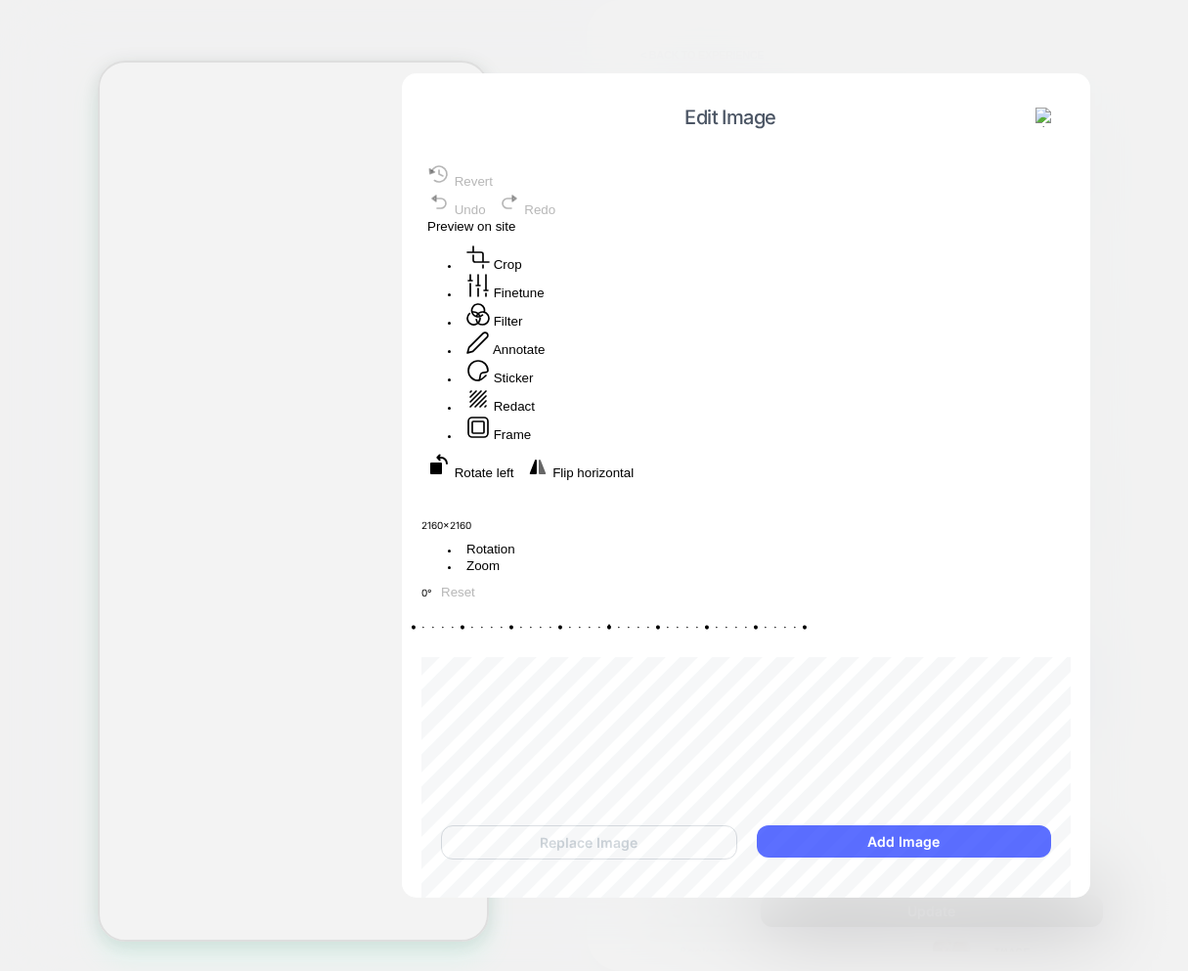
click at [893, 833] on button "Add Image" at bounding box center [904, 841] width 294 height 32
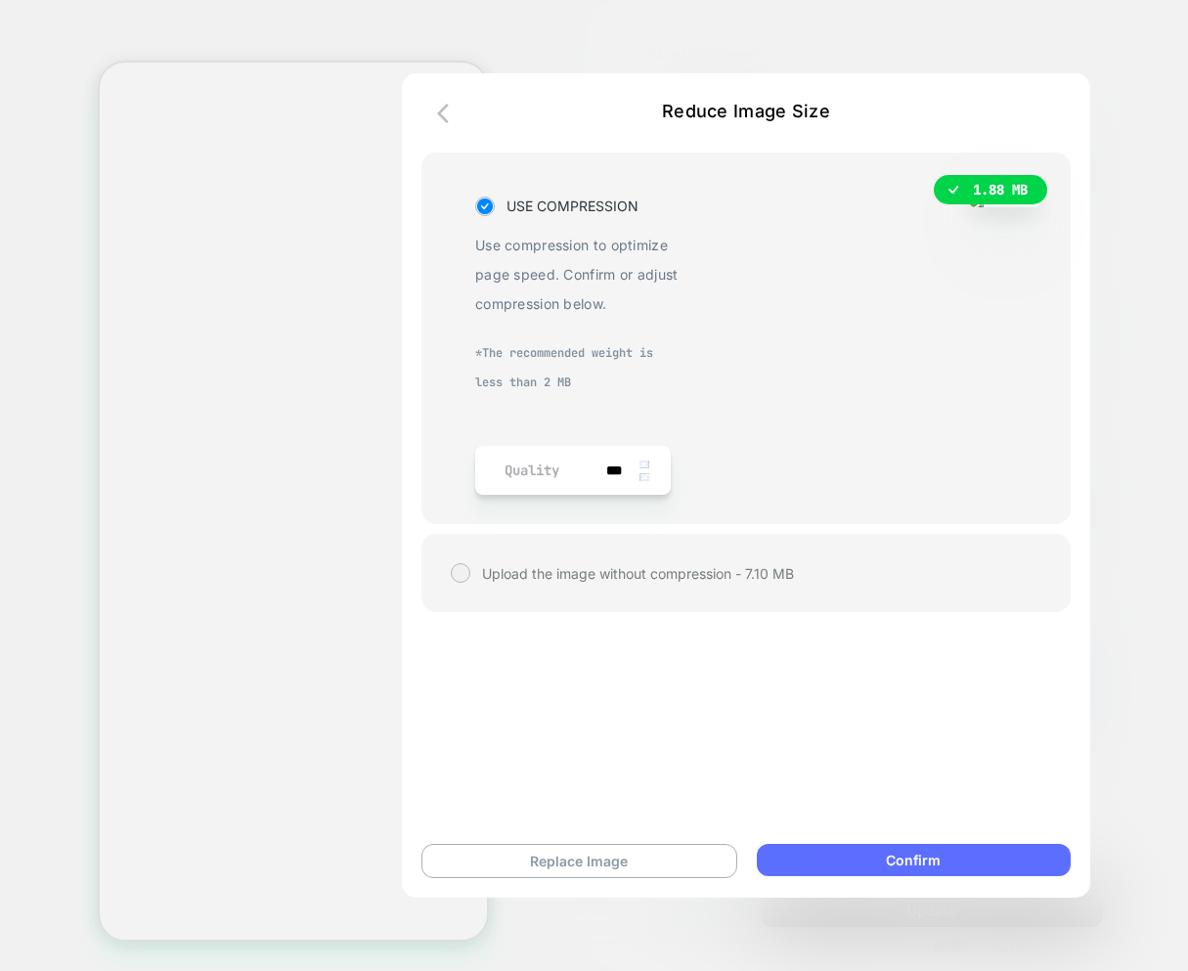
click at [915, 860] on button "Confirm" at bounding box center [914, 860] width 314 height 32
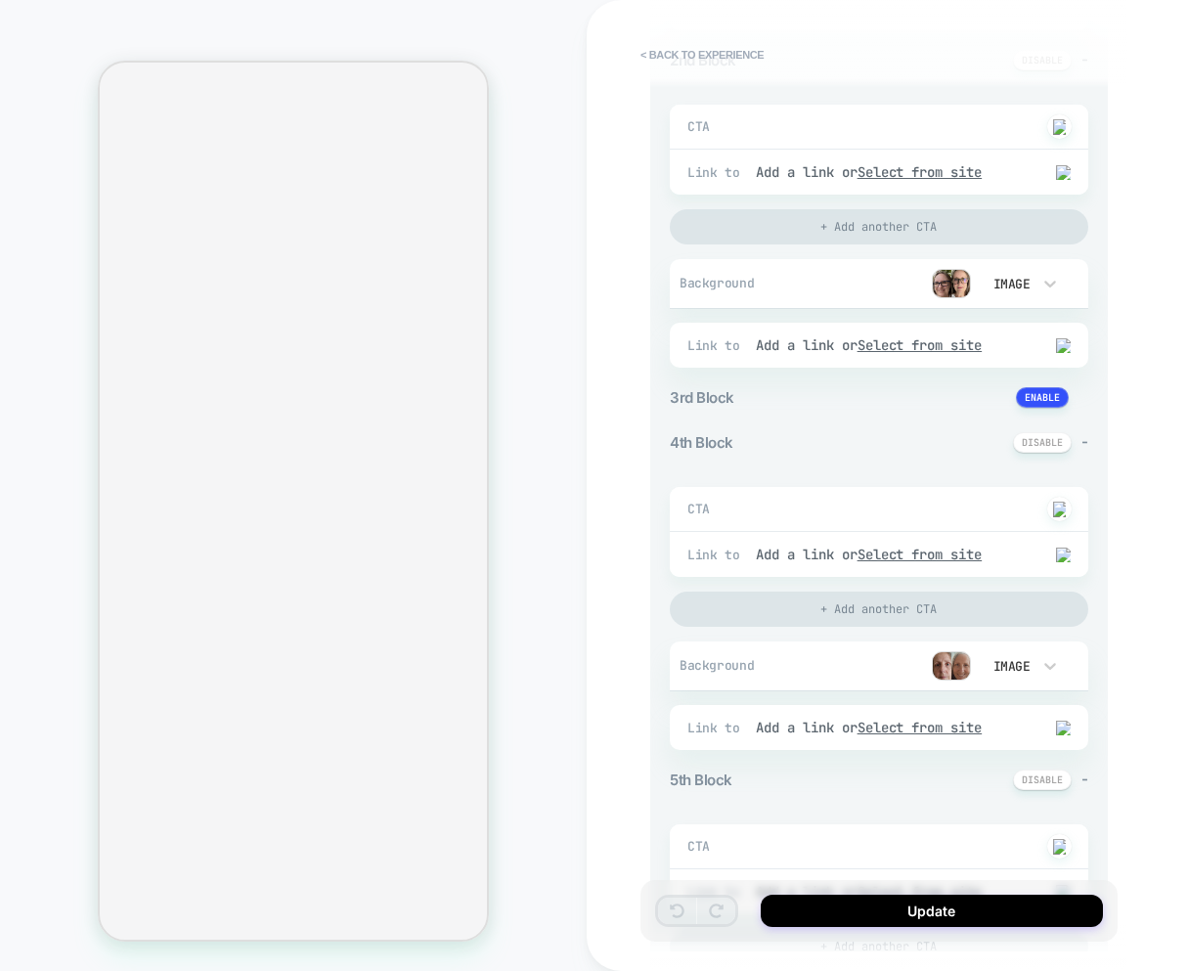
scroll to position [660, 0]
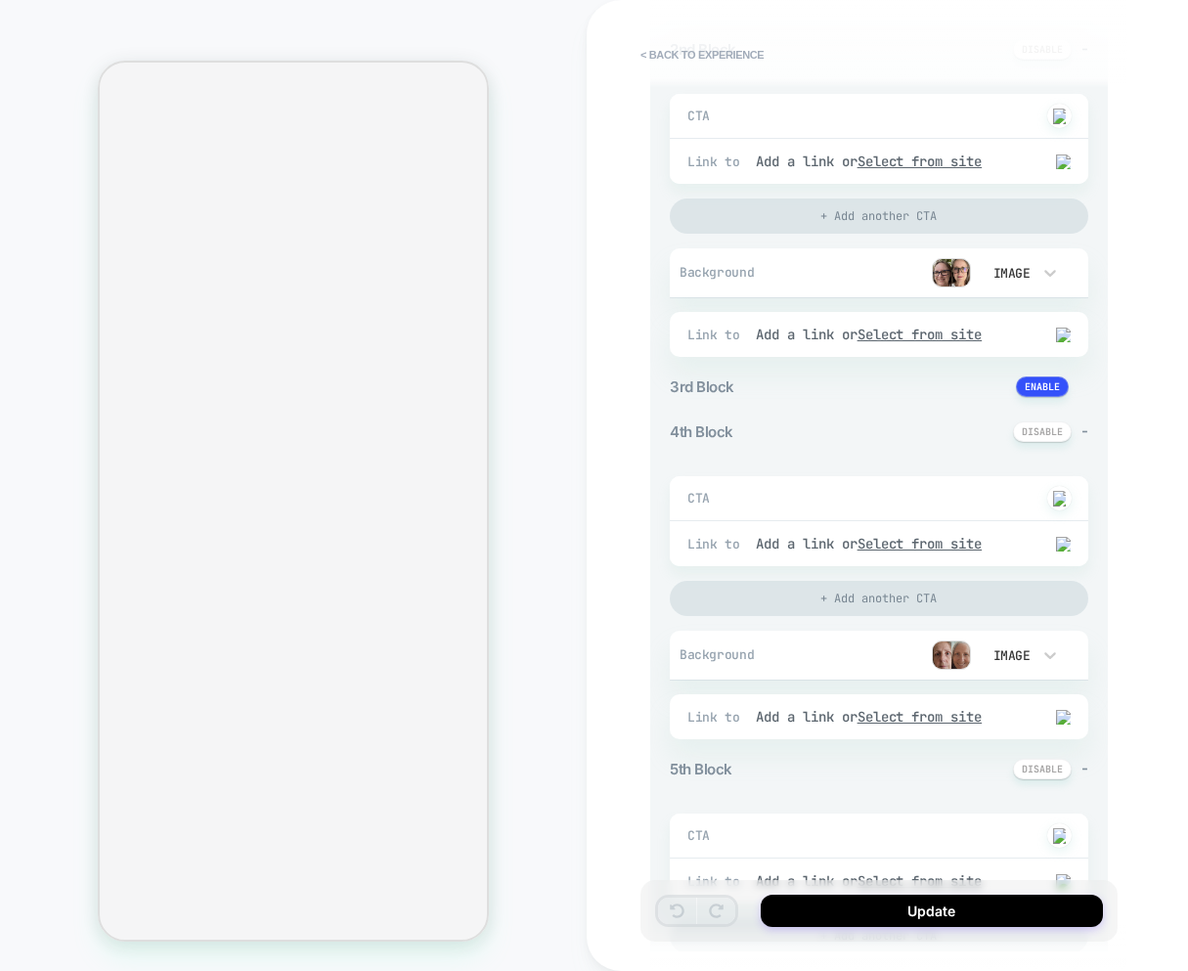
click at [948, 656] on img at bounding box center [951, 655] width 39 height 29
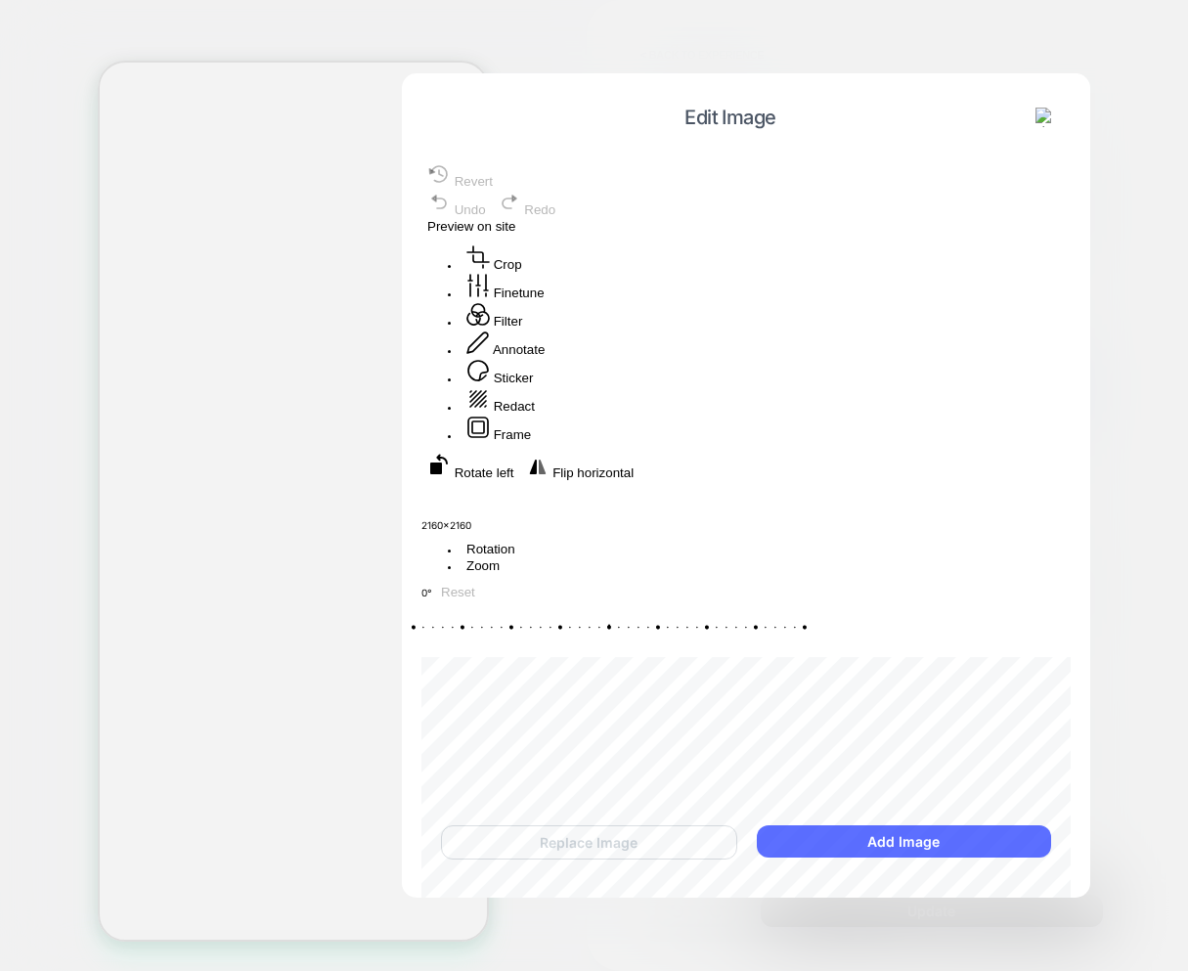
click at [870, 839] on button "Add Image" at bounding box center [904, 841] width 294 height 32
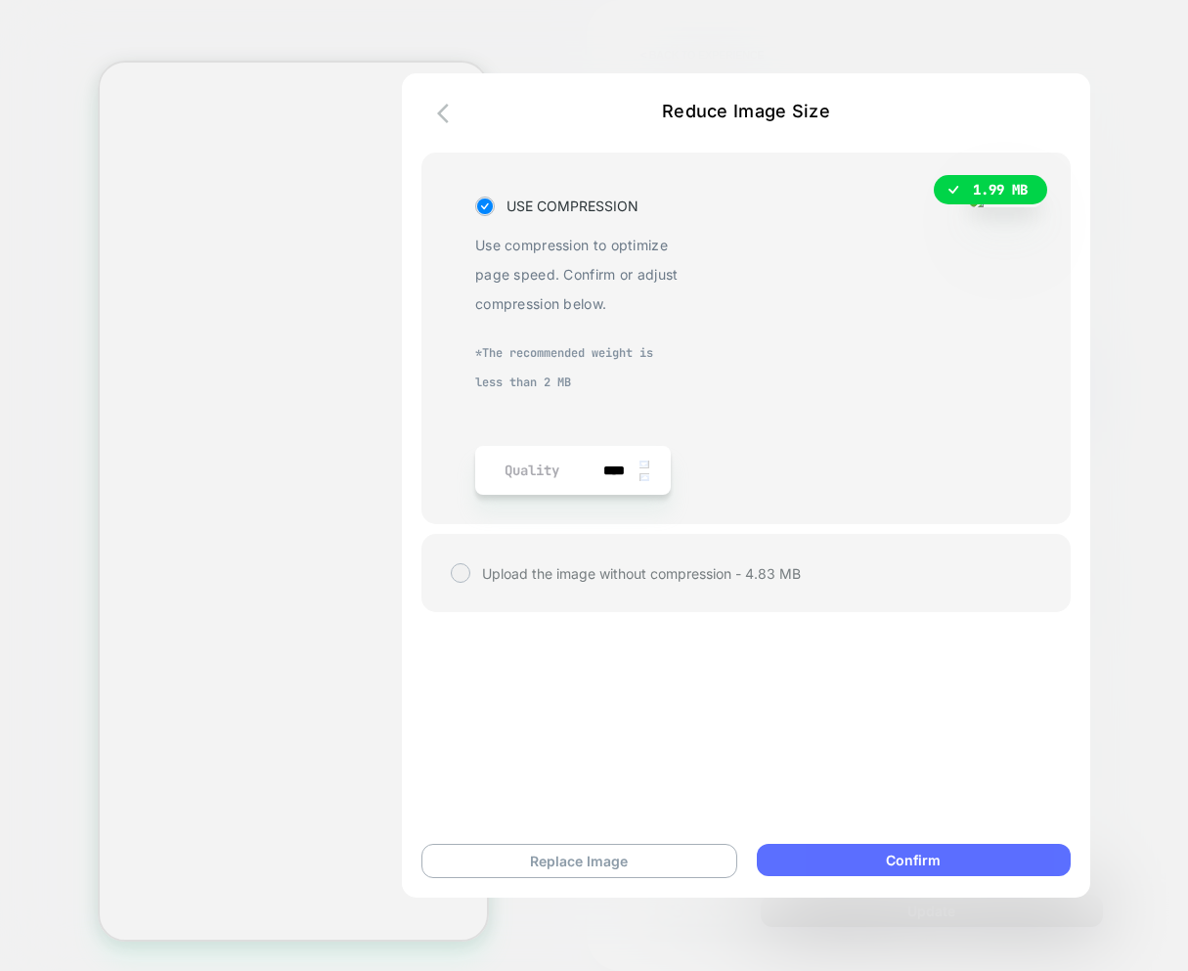
click at [867, 859] on button "Confirm" at bounding box center [914, 860] width 314 height 32
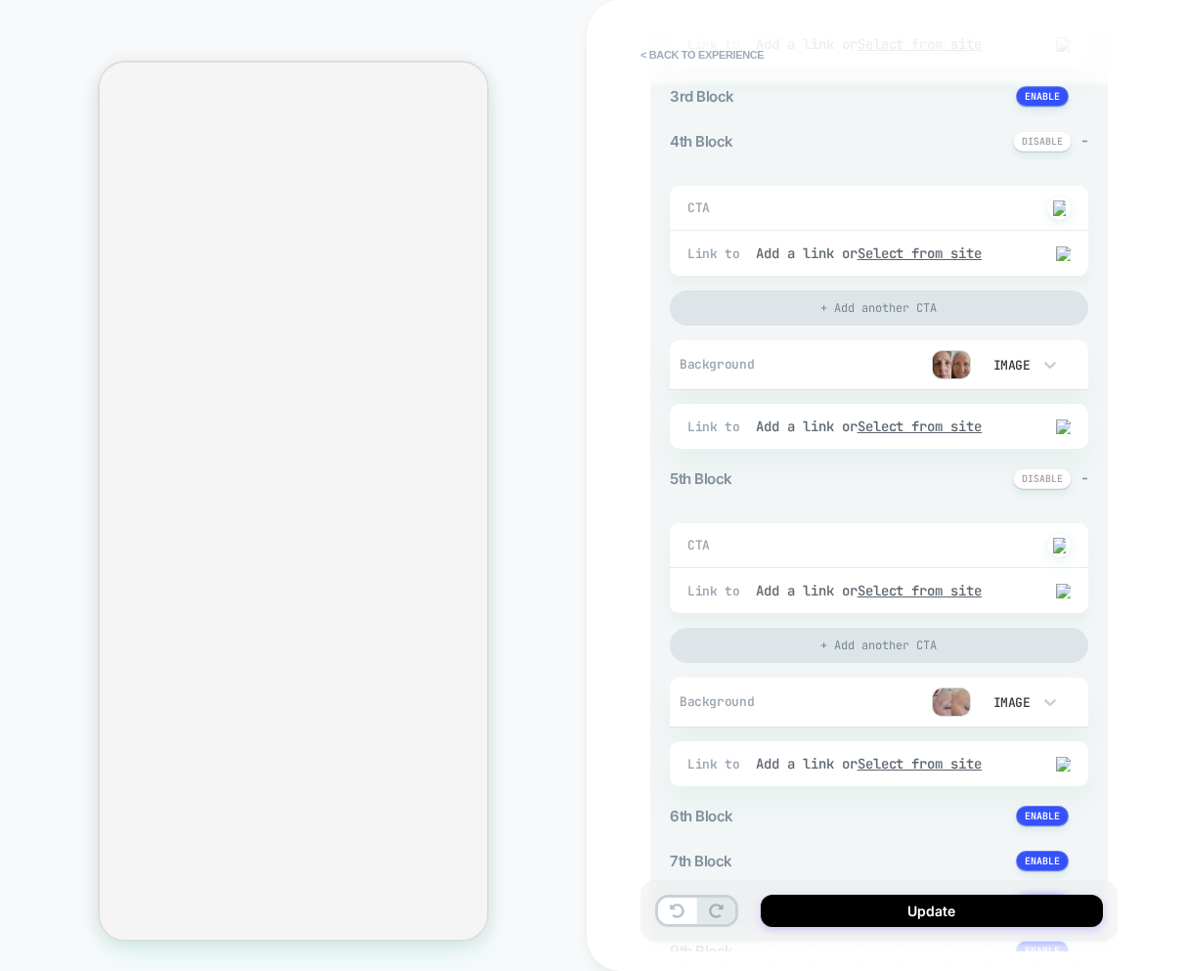
scroll to position [1165, 0]
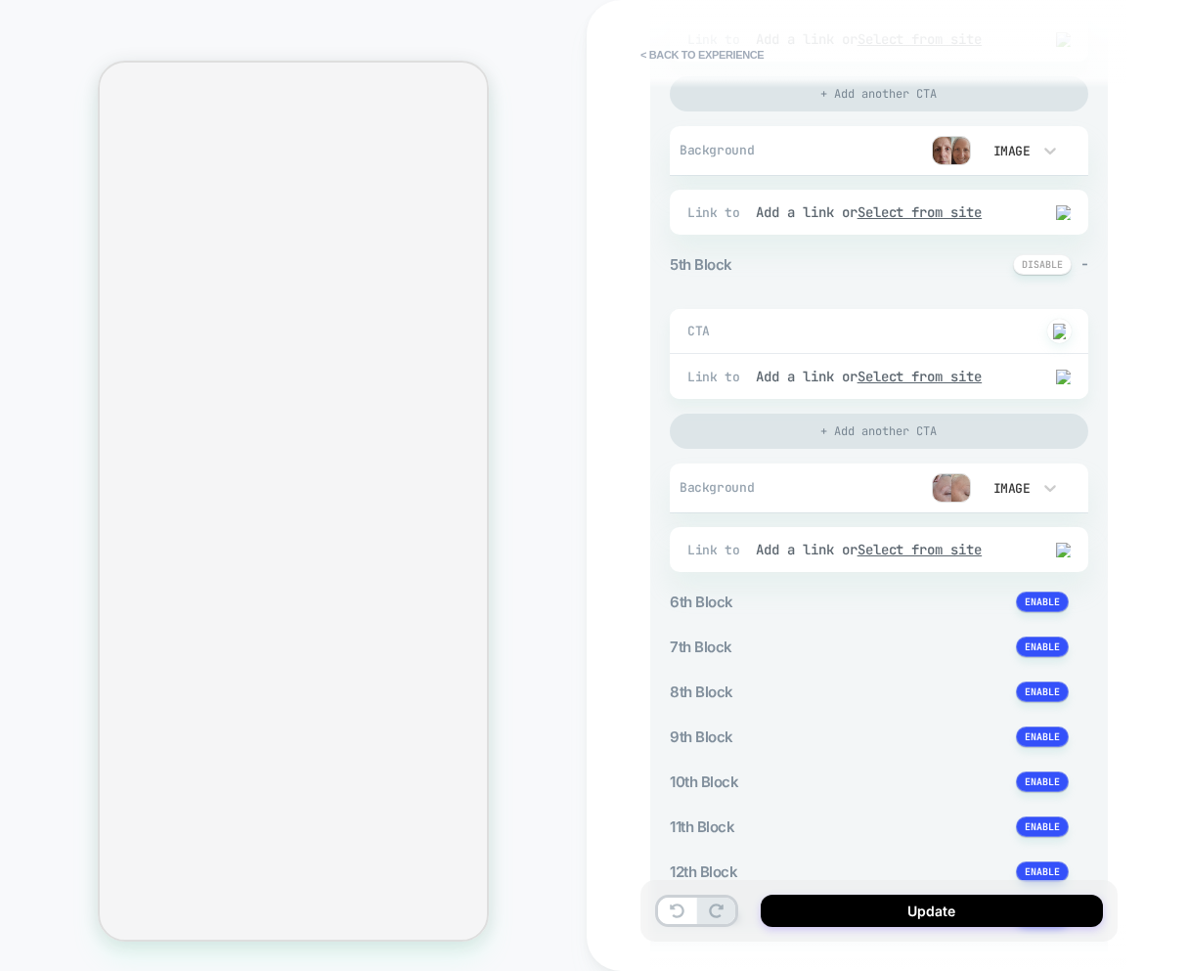
click at [956, 488] on img at bounding box center [951, 487] width 39 height 29
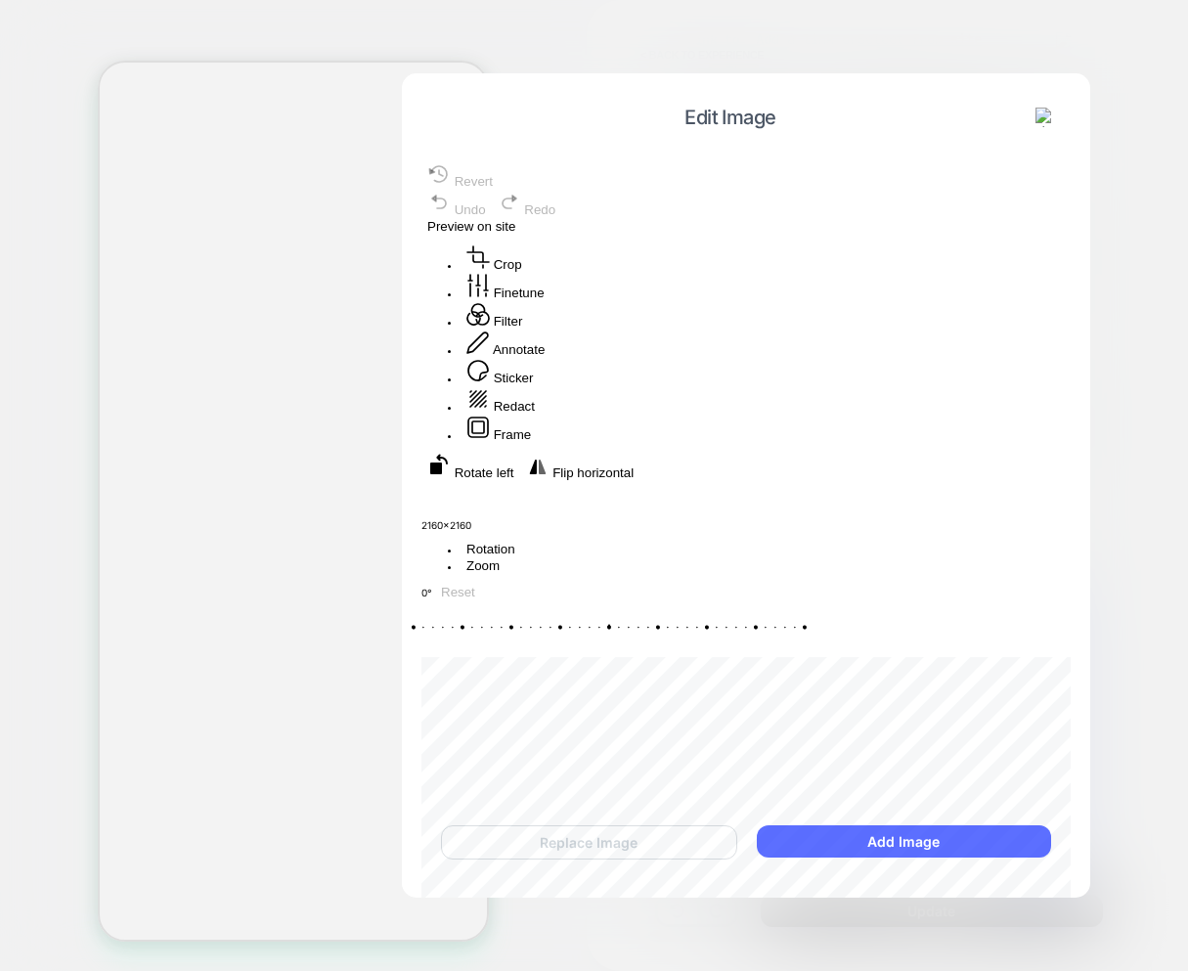
click at [896, 839] on button "Add Image" at bounding box center [904, 841] width 294 height 32
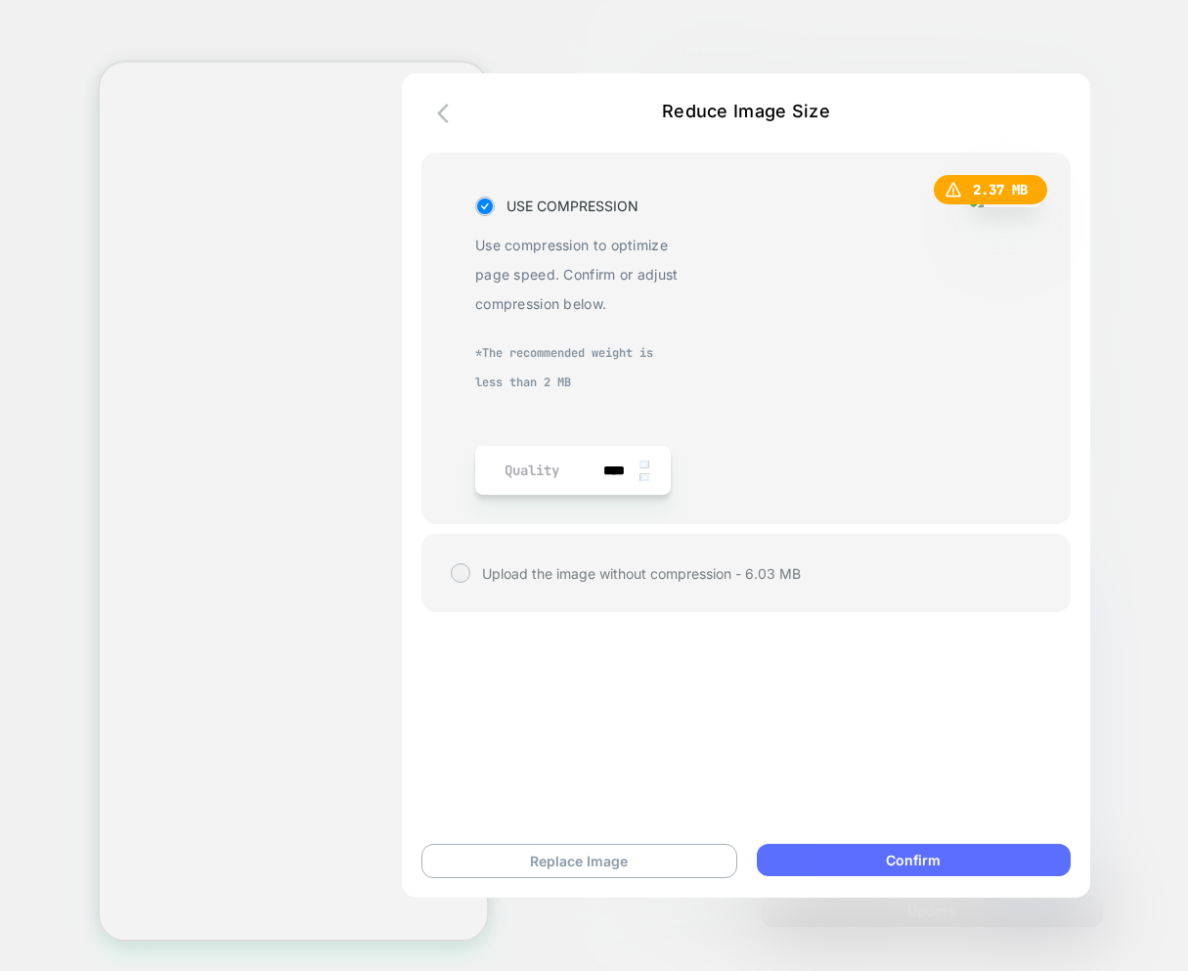
click at [882, 858] on button "Confirm" at bounding box center [914, 860] width 314 height 32
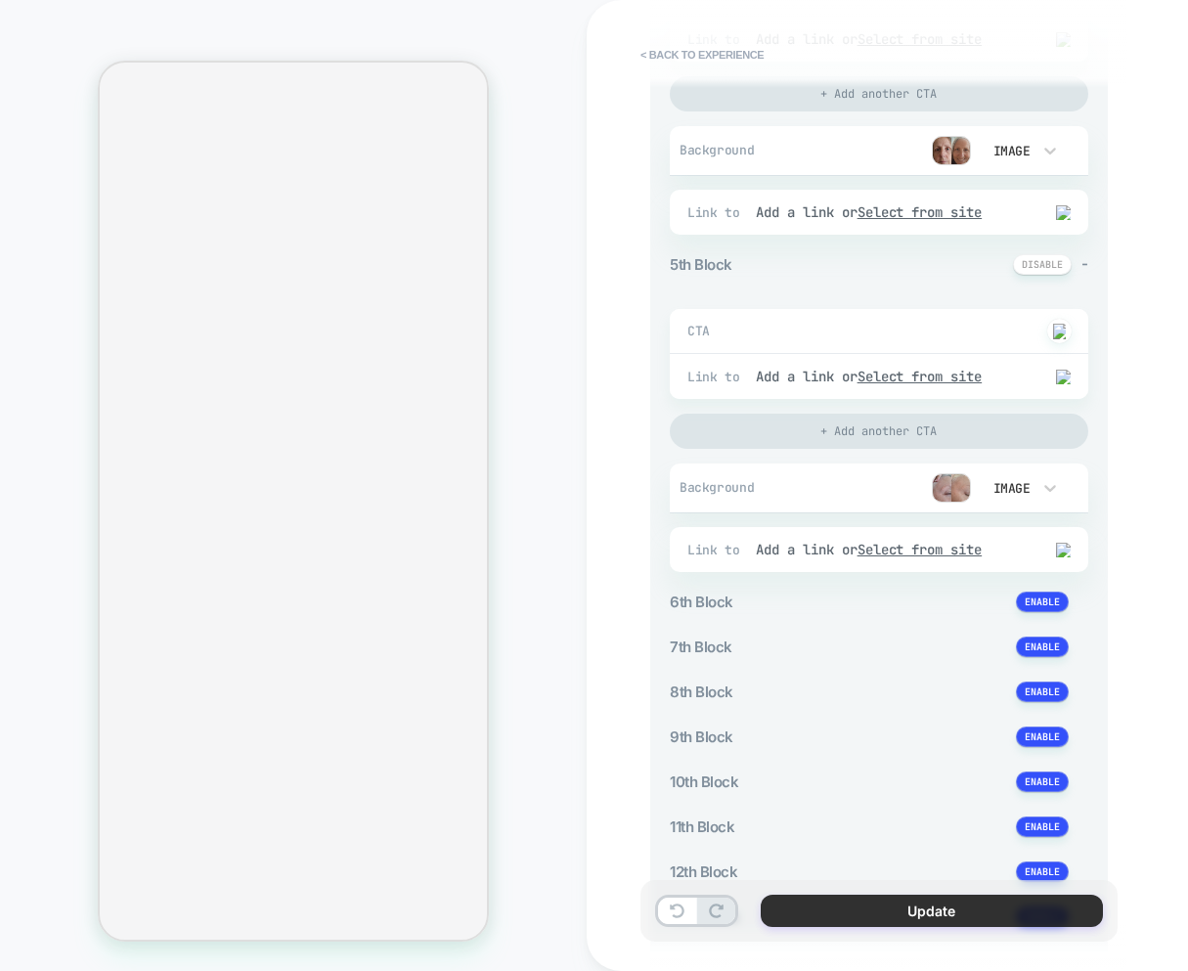
click at [876, 913] on button "Update" at bounding box center [932, 911] width 342 height 32
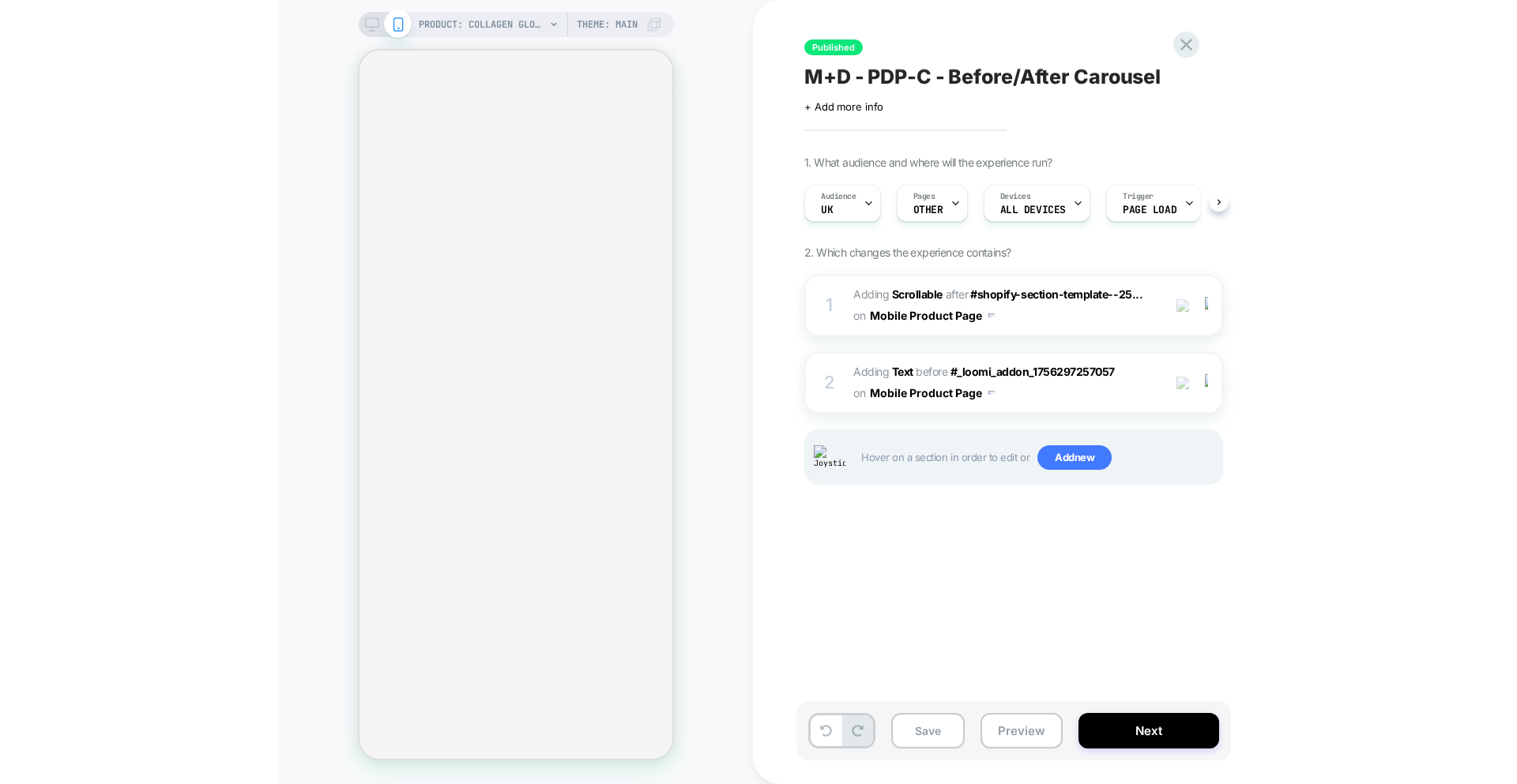
scroll to position [0, 1]
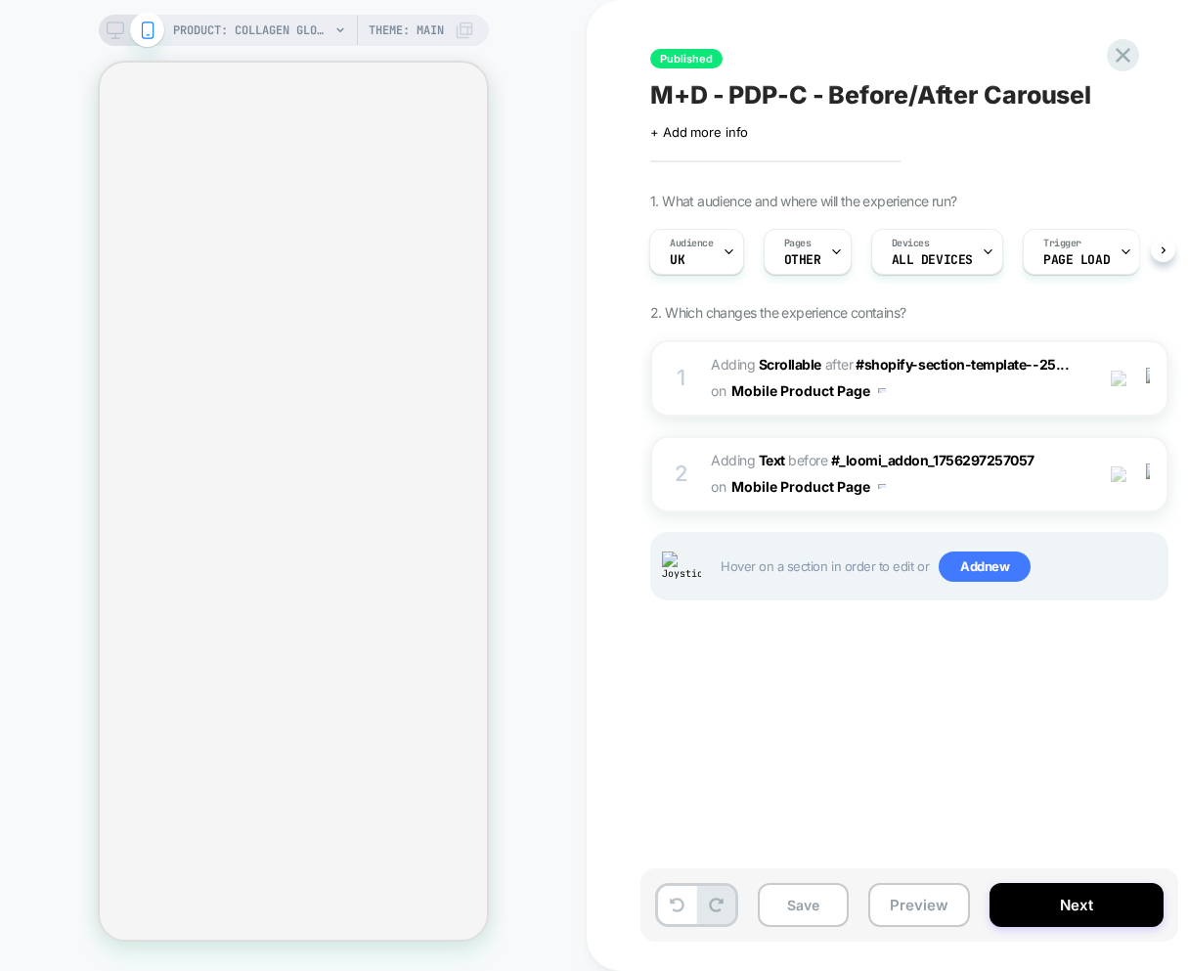
click at [562, 243] on div "PRODUCT: Collagen Glow Up Powder PRODUCT: Collagen Glow Up Powder Theme: MAIN" at bounding box center [293, 486] width 587 height 932
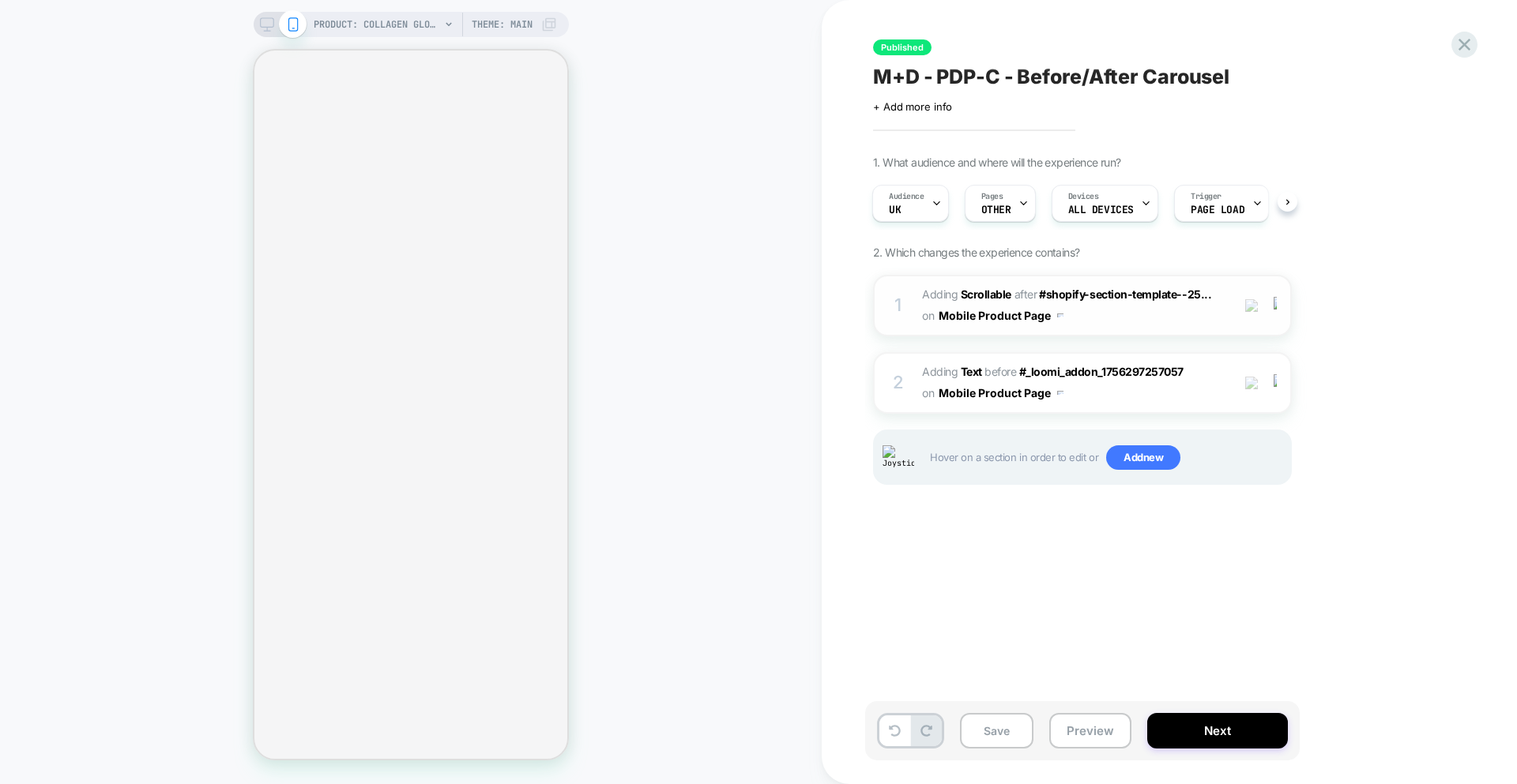
click at [959, 305] on span "#_loomi_addon_1756297257057 Adding Scrollable AFTER #shopify-section-template--…" at bounding box center [1072, 305] width 301 height 43
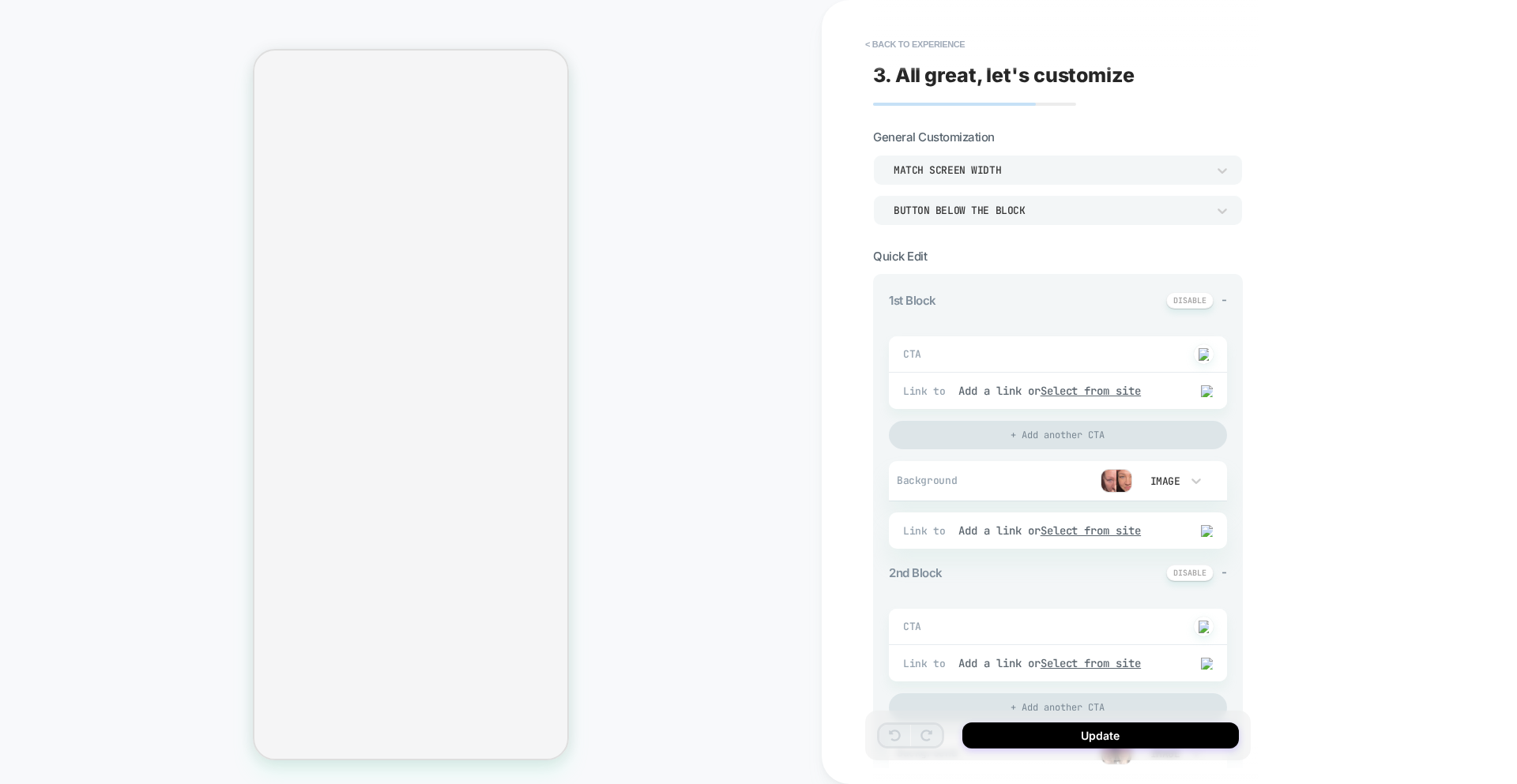
click at [959, 483] on img at bounding box center [1116, 480] width 32 height 23
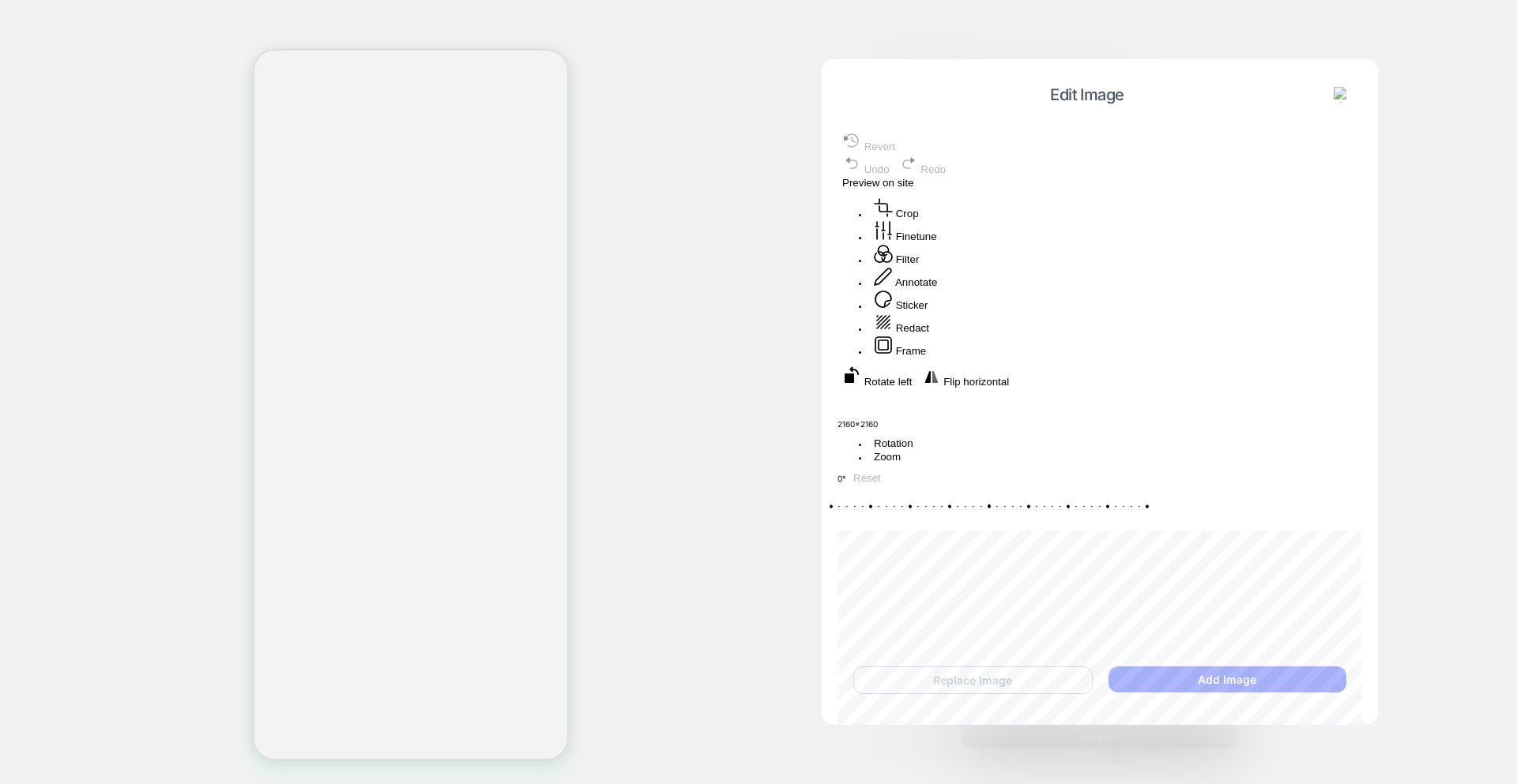
click at [959, 97] on img at bounding box center [1342, 95] width 16 height 16
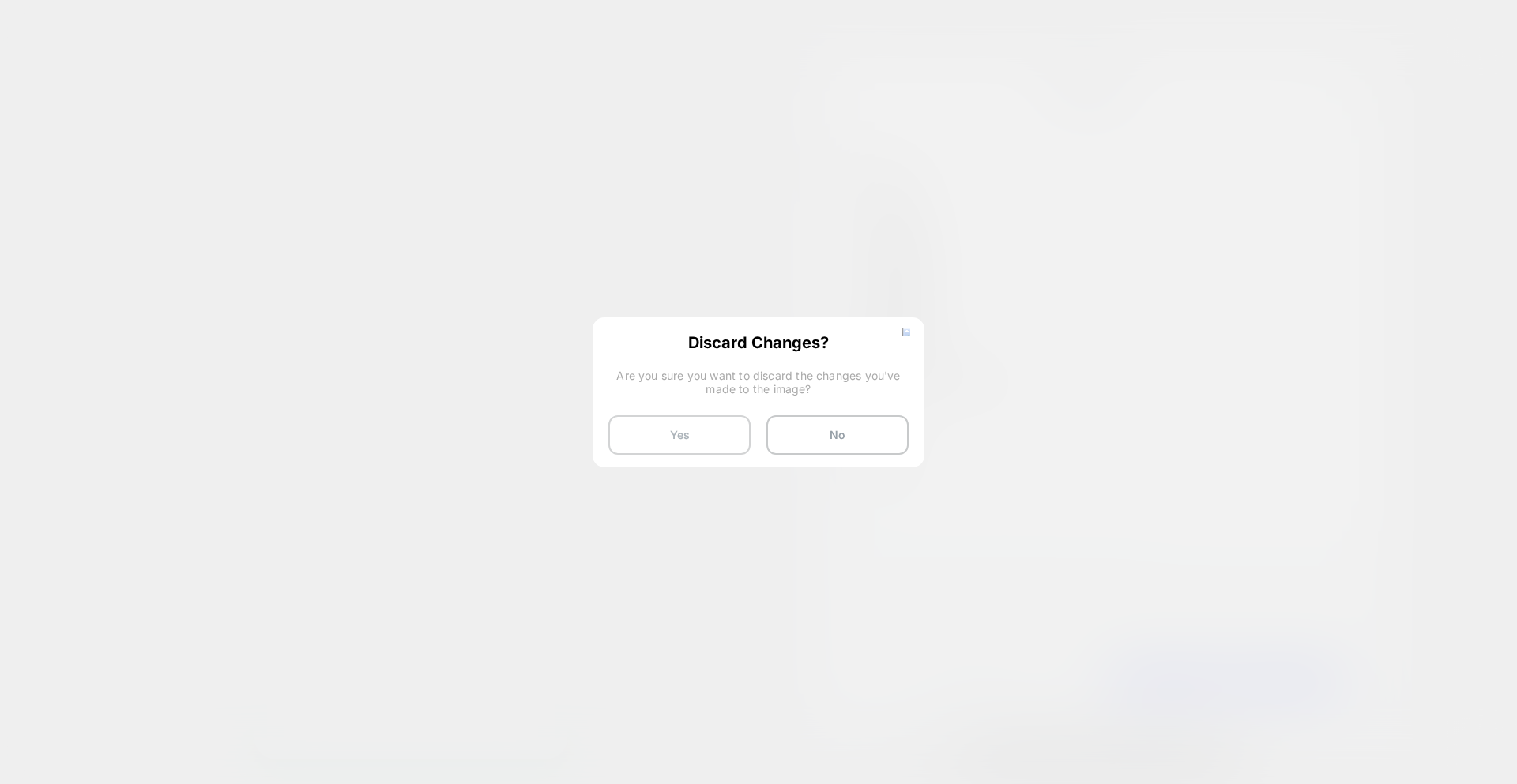
click at [687, 434] on button "Yes" at bounding box center [679, 434] width 142 height 40
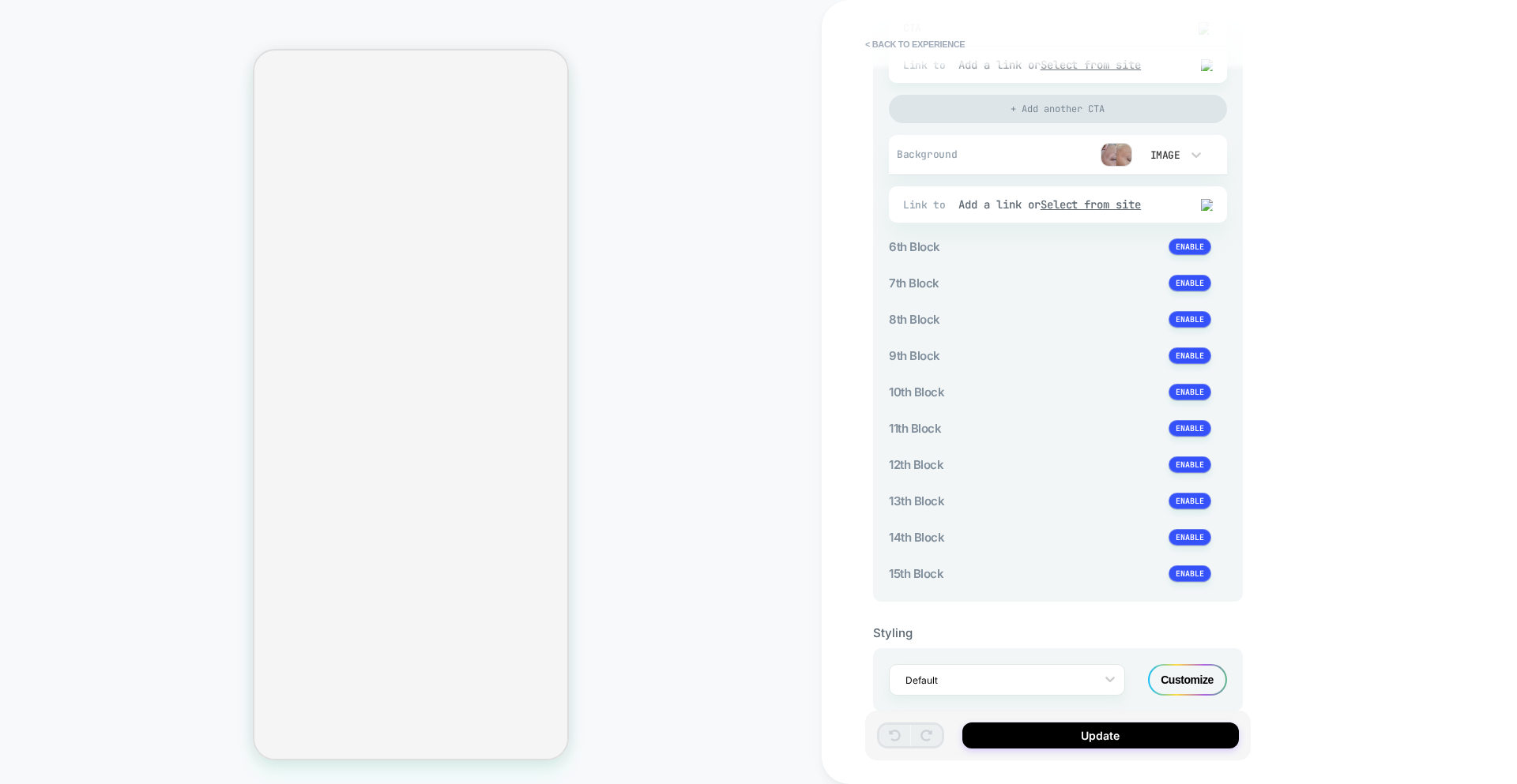
scroll to position [1210, 0]
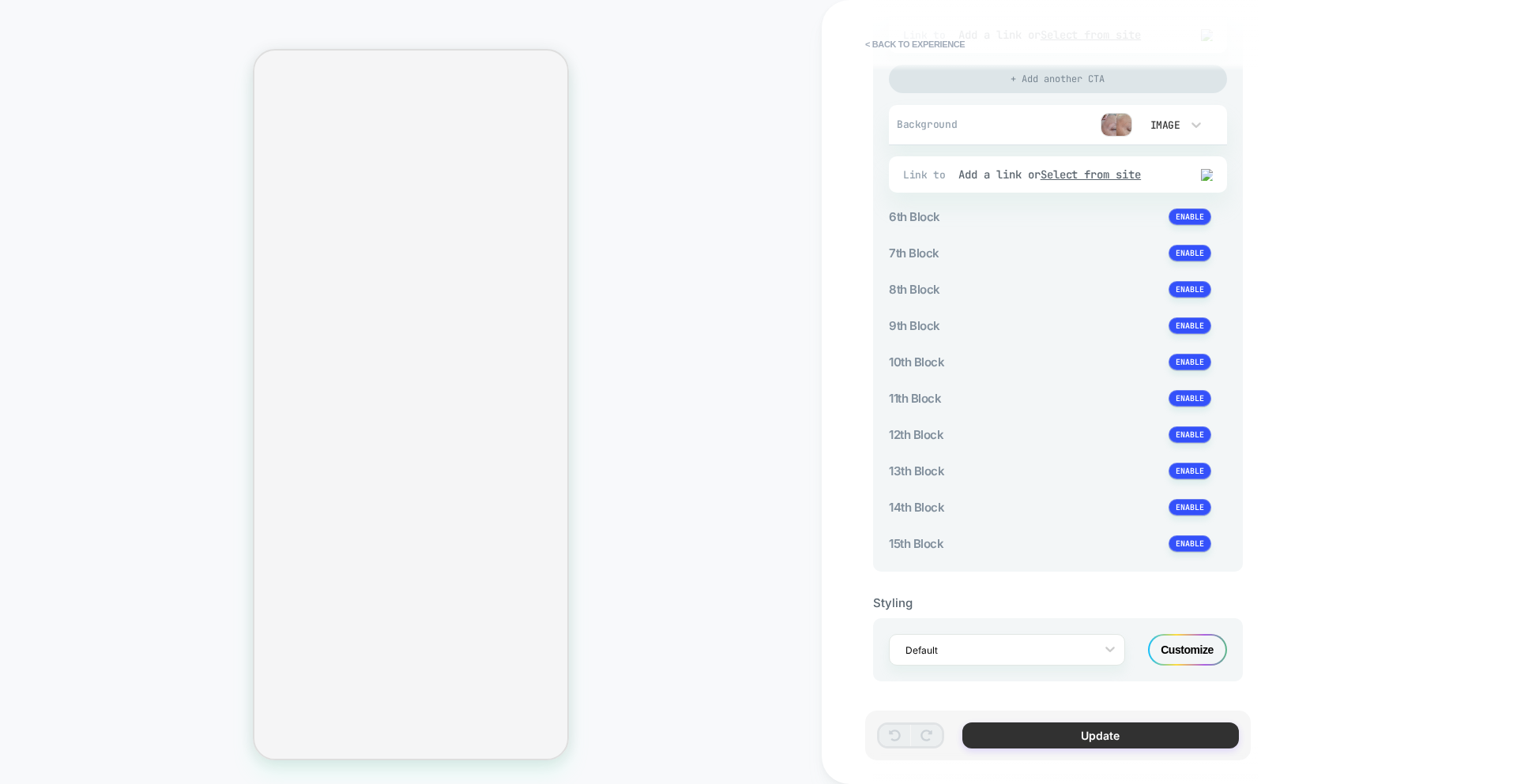
click at [959, 743] on button "Update" at bounding box center [1100, 736] width 276 height 26
type textarea "*"
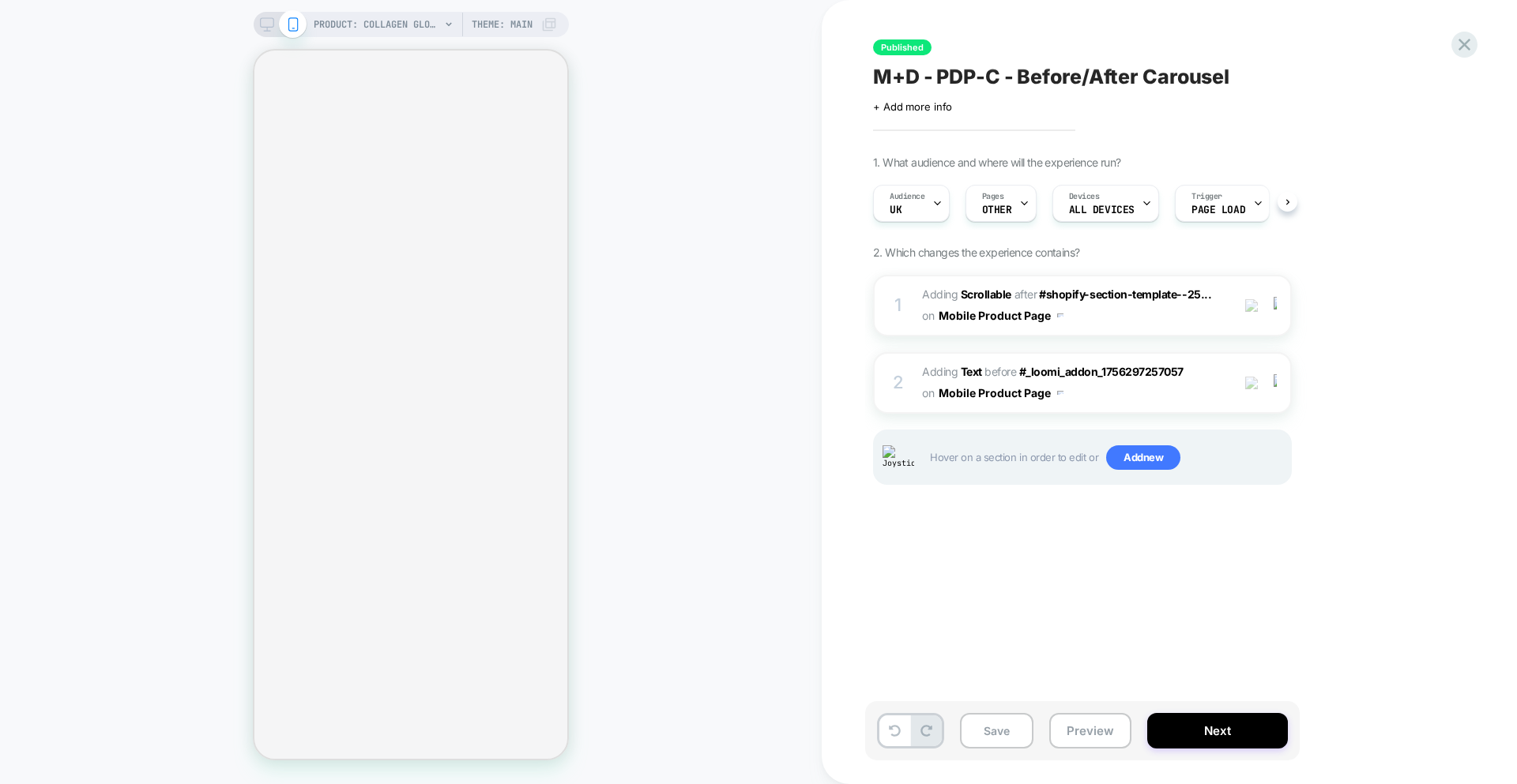
scroll to position [0, 1]
click at [959, 728] on button "Save" at bounding box center [996, 731] width 74 height 36
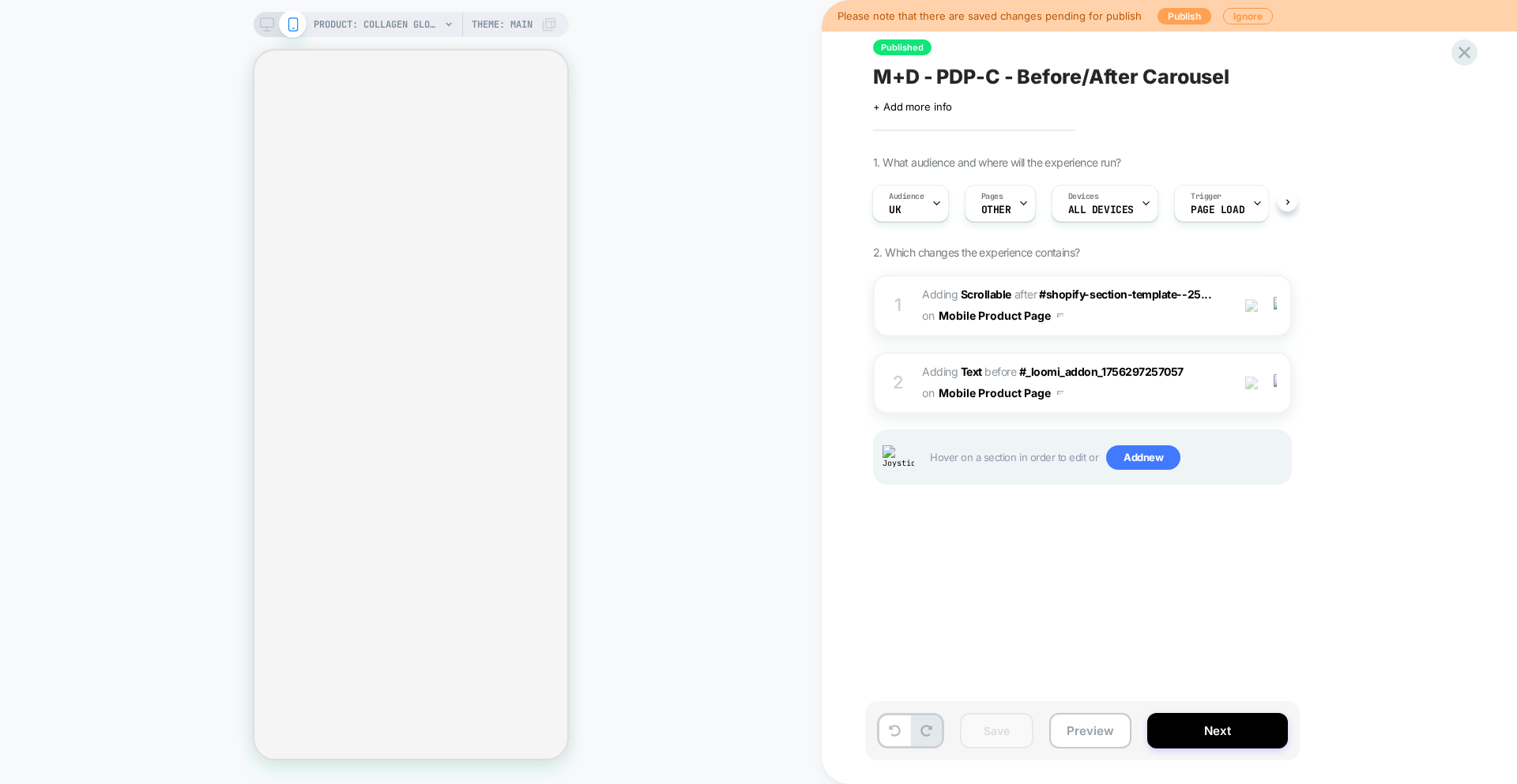
click at [959, 19] on button "Publish" at bounding box center [1184, 16] width 53 height 17
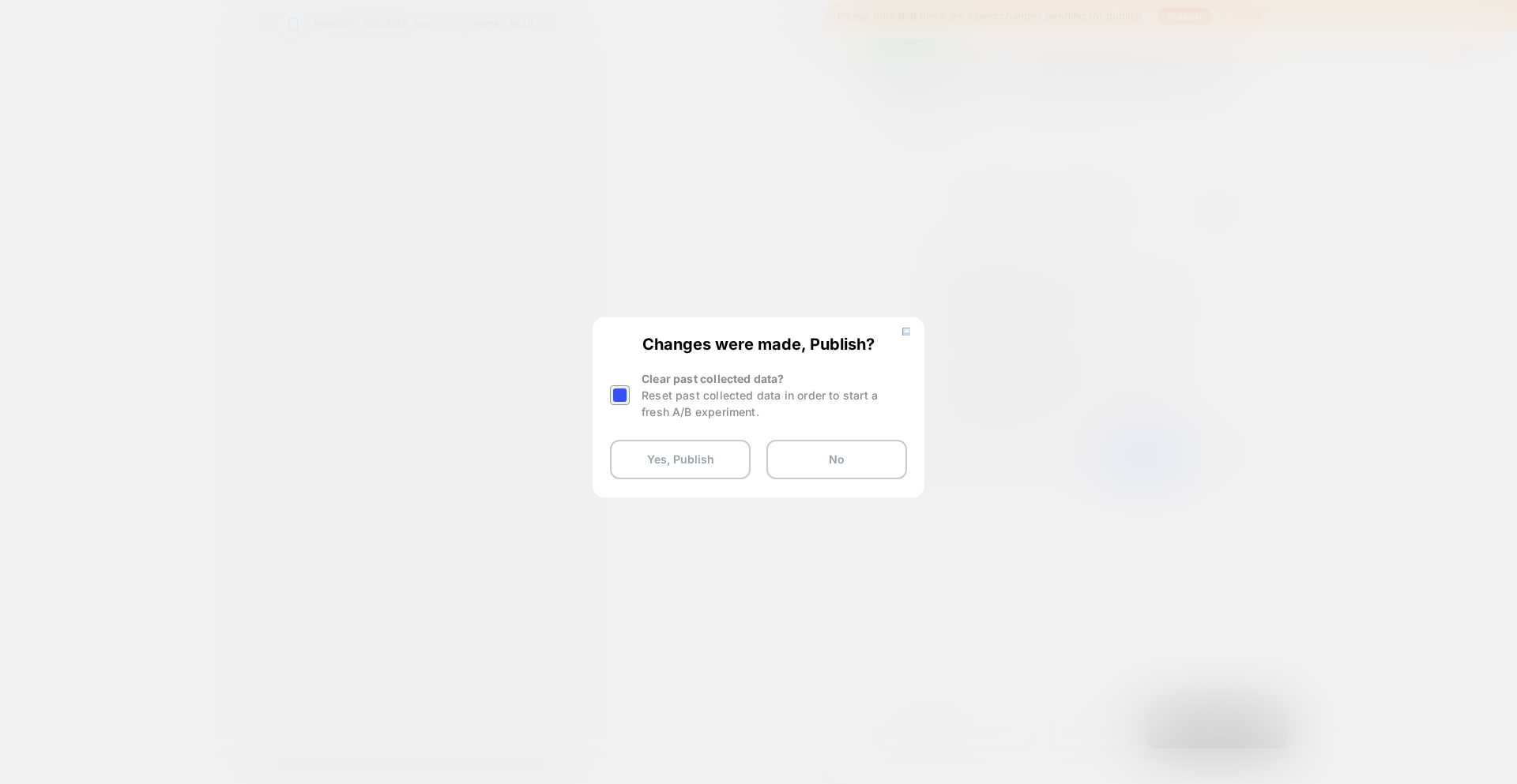
click at [623, 400] on div at bounding box center [620, 395] width 19 height 19
click at [683, 460] on button "Yes, Publish" at bounding box center [680, 459] width 141 height 40
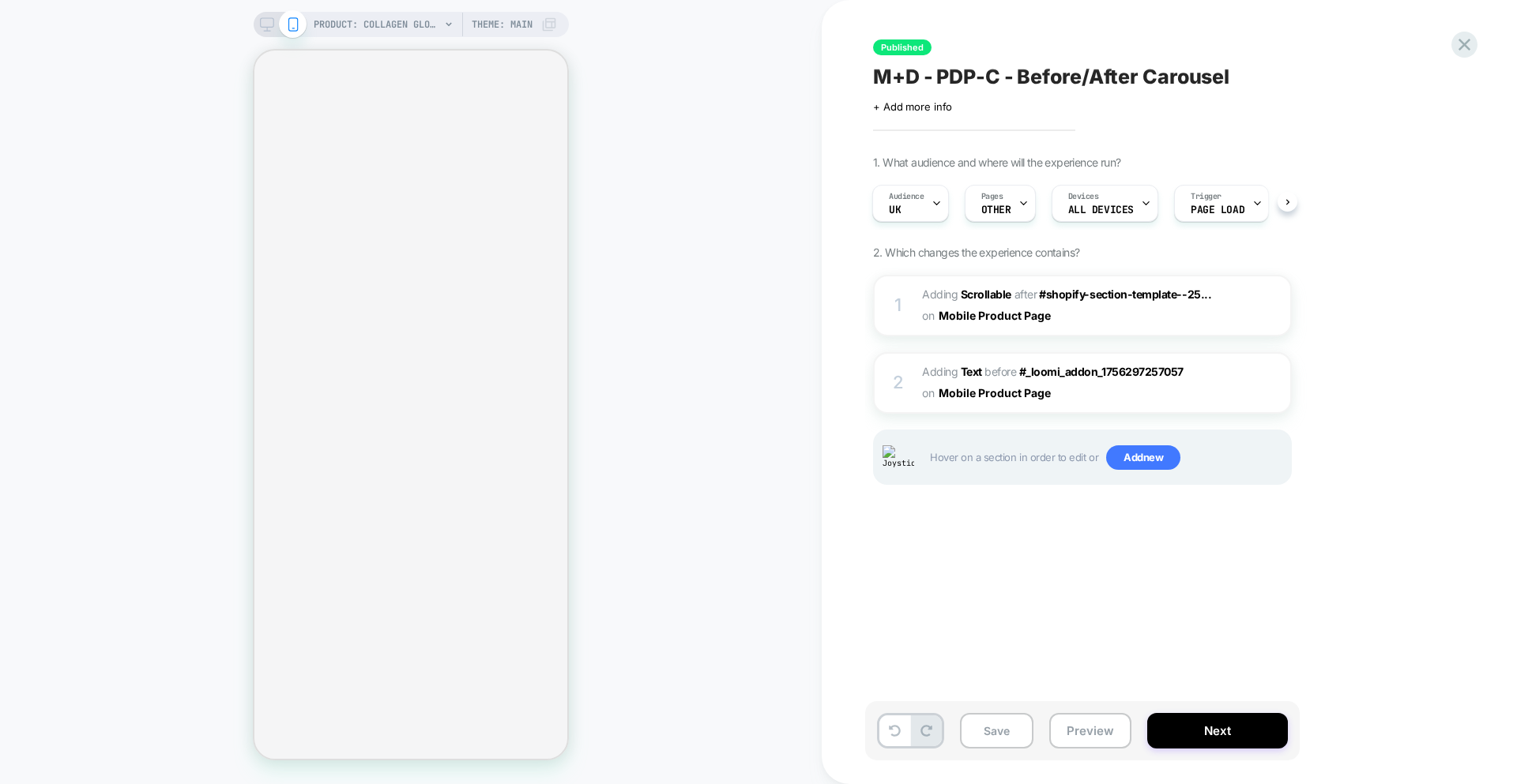
scroll to position [0, 4]
click at [1463, 51] on icon at bounding box center [1464, 44] width 21 height 21
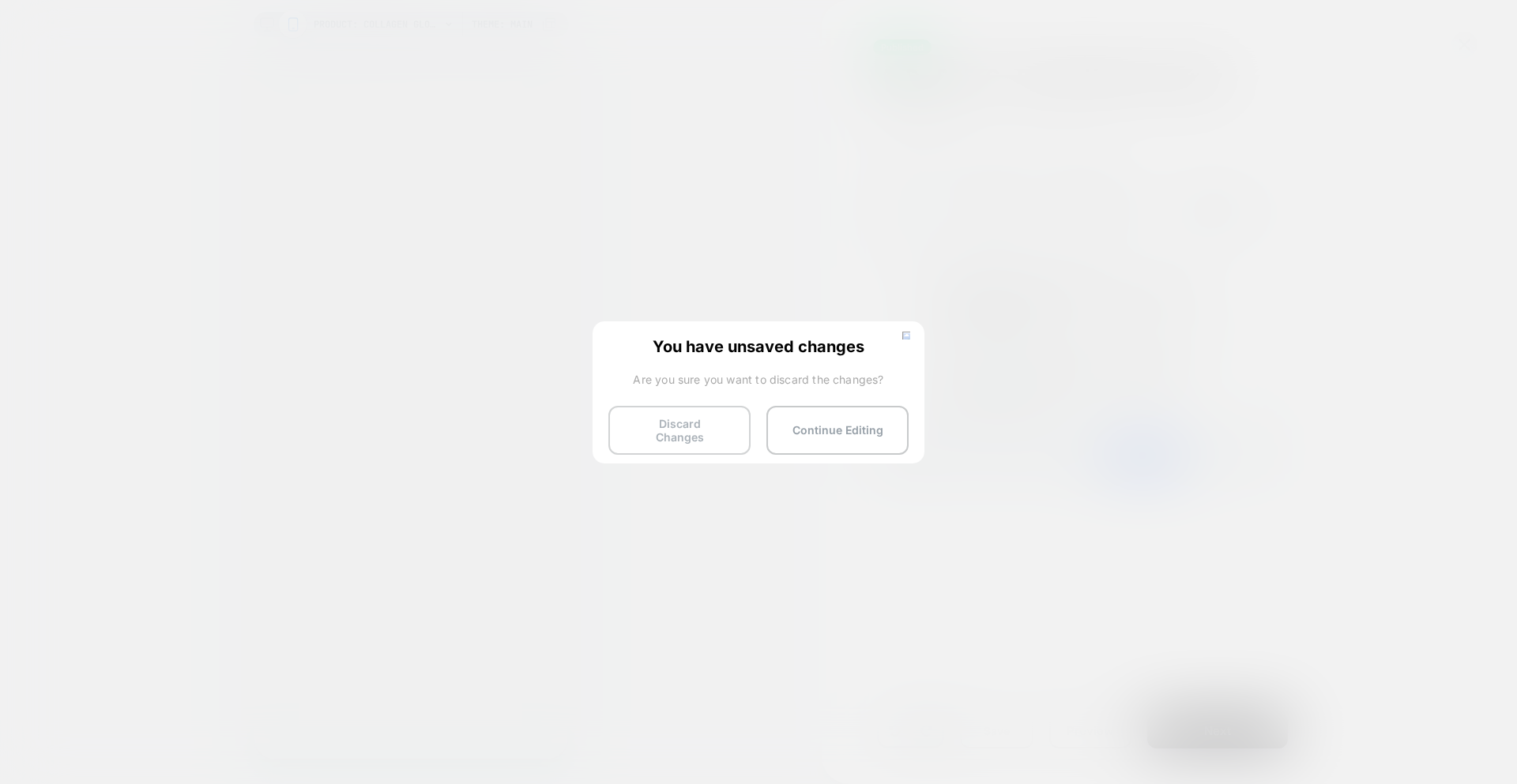
click at [666, 432] on button "Discard Changes" at bounding box center [679, 430] width 142 height 49
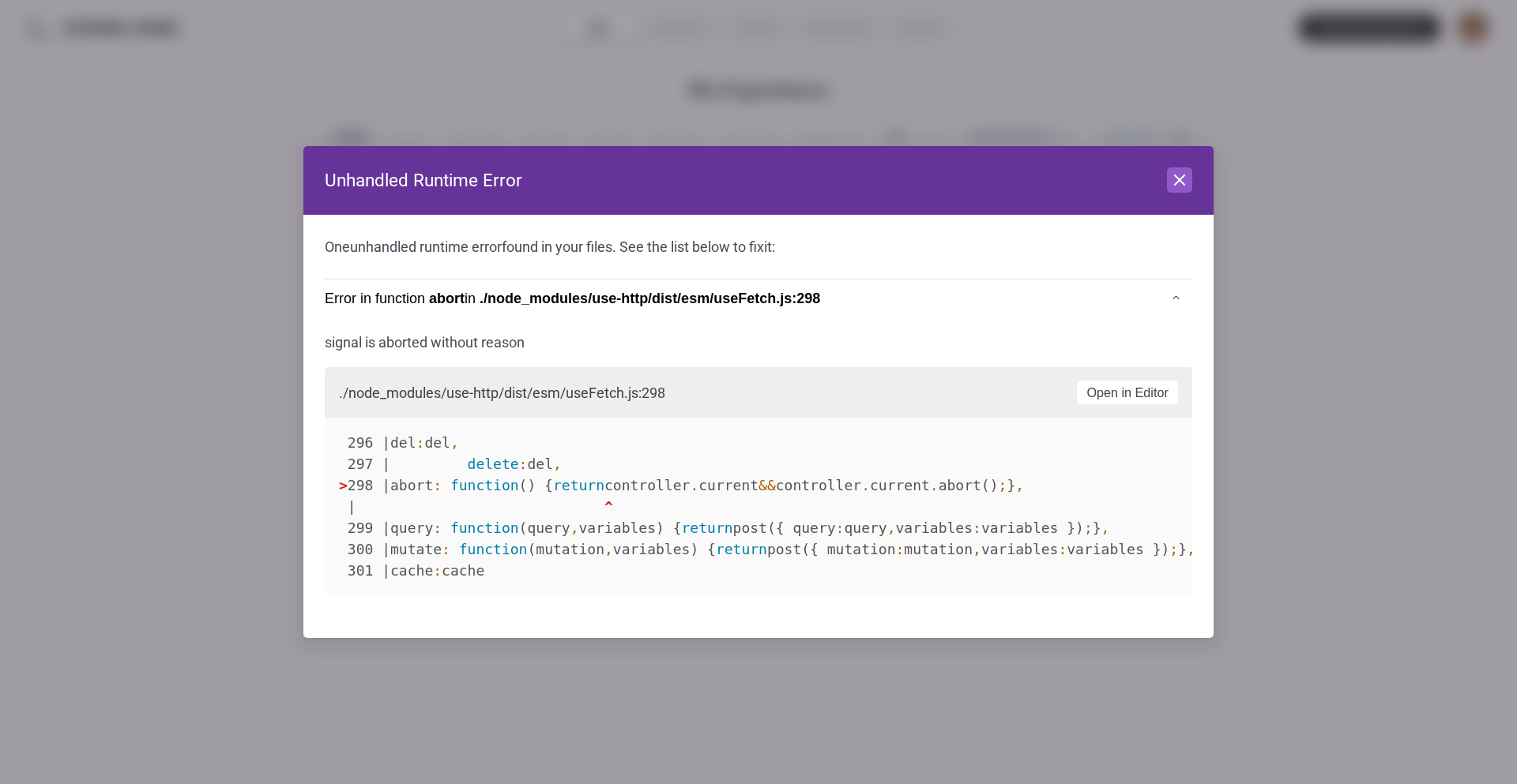
click at [1178, 177] on icon at bounding box center [1179, 179] width 19 height 19
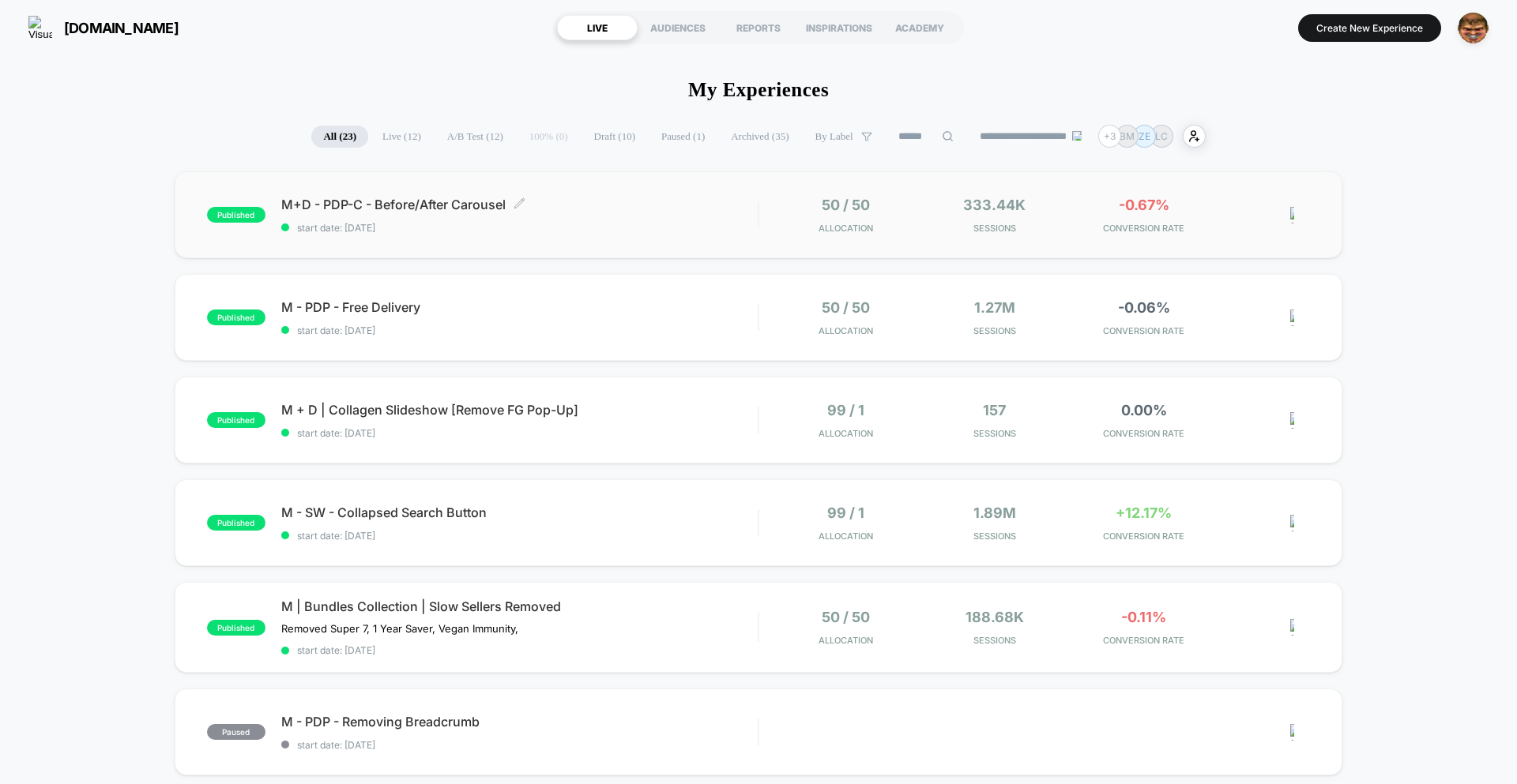
click at [608, 222] on span "start date: [DATE]" at bounding box center [519, 228] width 477 height 12
